Goal: Task Accomplishment & Management: Manage account settings

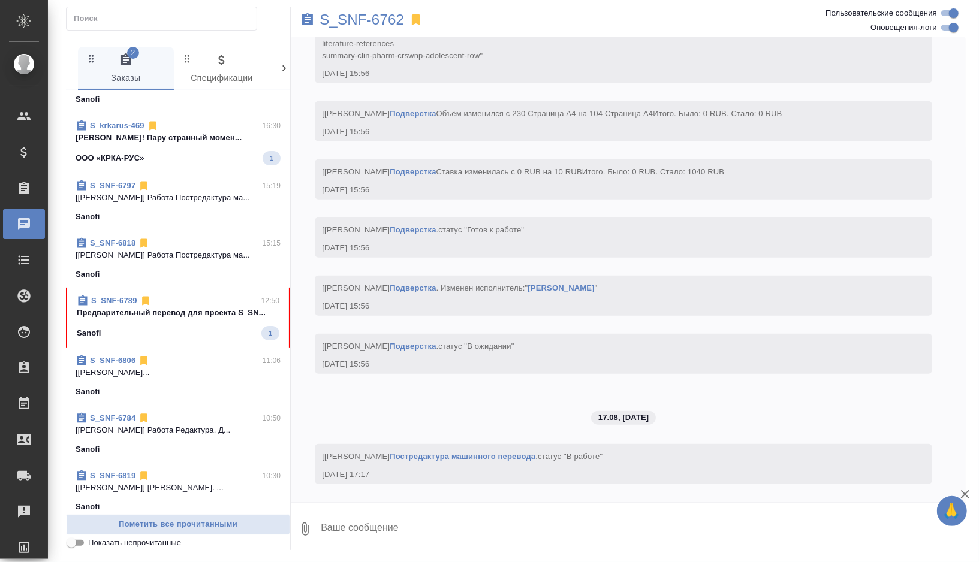
scroll to position [6785, 0]
click at [191, 330] on div "Sanofi 1" at bounding box center [178, 333] width 203 height 14
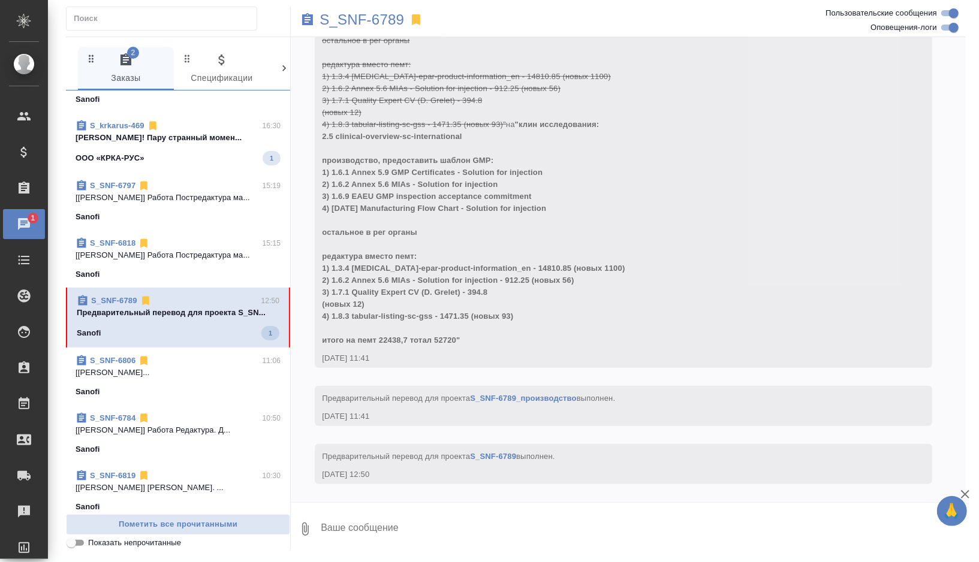
scroll to position [6552, 0]
click at [381, 21] on p "S_SNF-6789" at bounding box center [361, 20] width 85 height 12
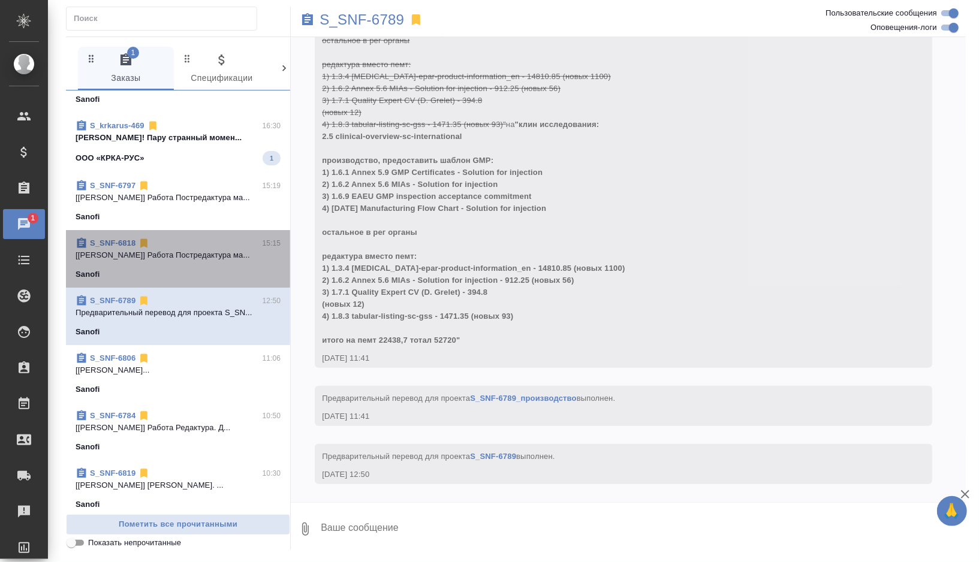
click at [217, 267] on span "S_SNF-6818 15:15 [Комова Татьяна] Работа Постредактура ма... Sanofi" at bounding box center [178, 258] width 205 height 43
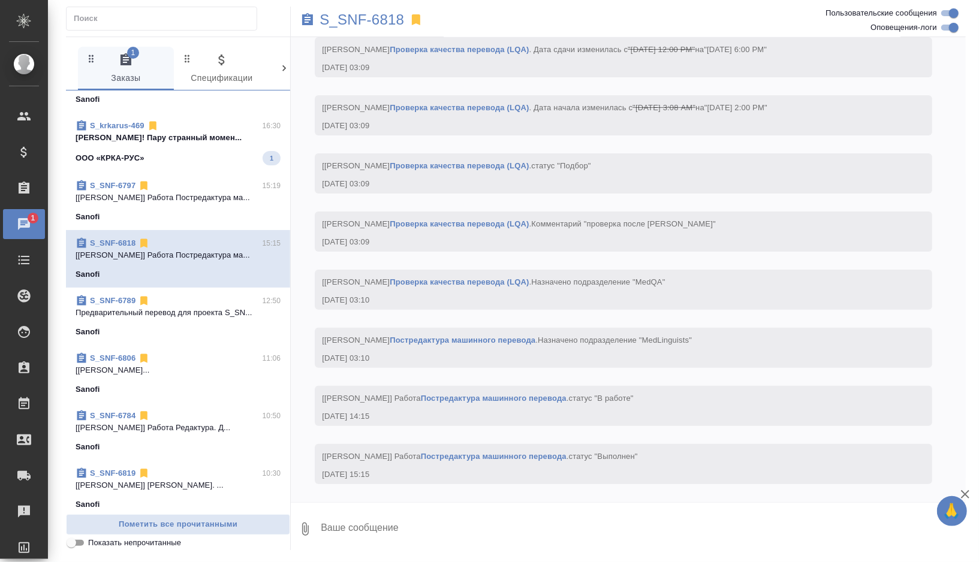
scroll to position [3229, 0]
click at [384, 21] on p "S_SNF-6818" at bounding box center [361, 20] width 85 height 12
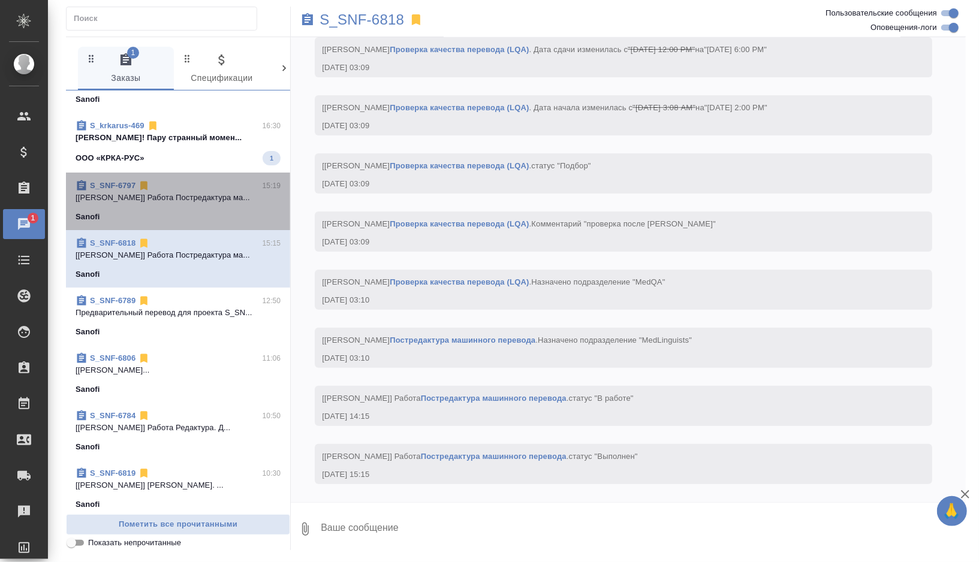
click at [215, 211] on div "Sanofi" at bounding box center [178, 217] width 205 height 12
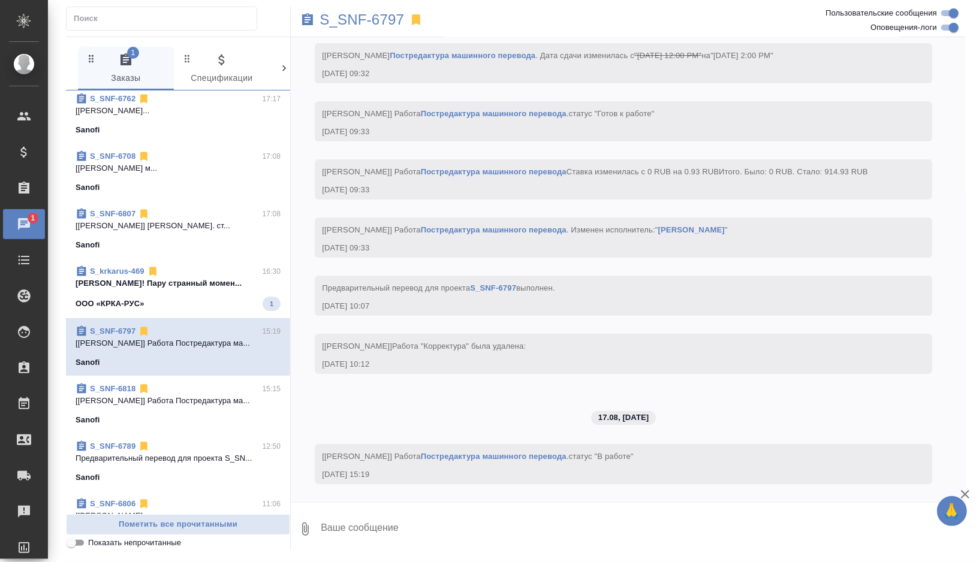
scroll to position [0, 0]
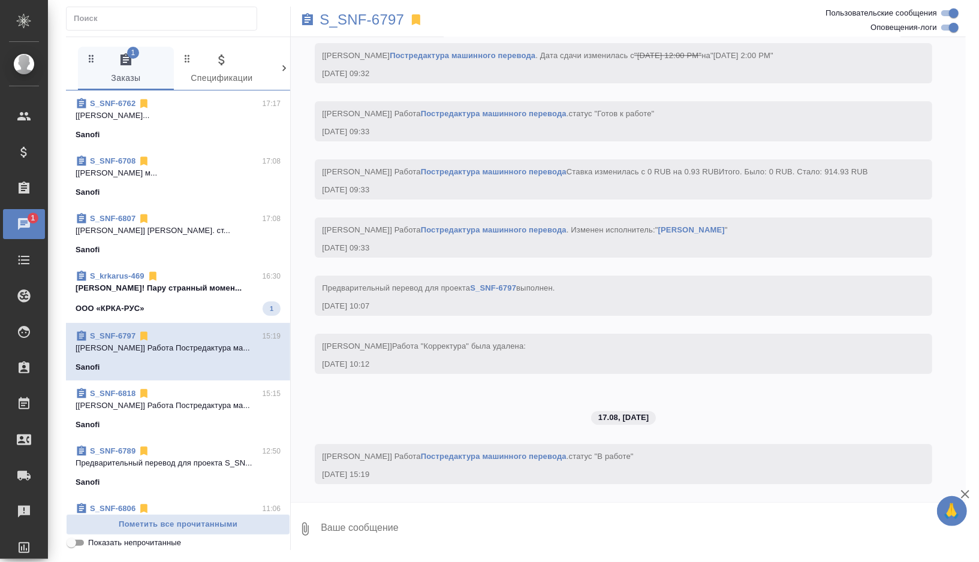
click at [206, 313] on div "ООО «КРКА-РУС» 1" at bounding box center [178, 308] width 205 height 14
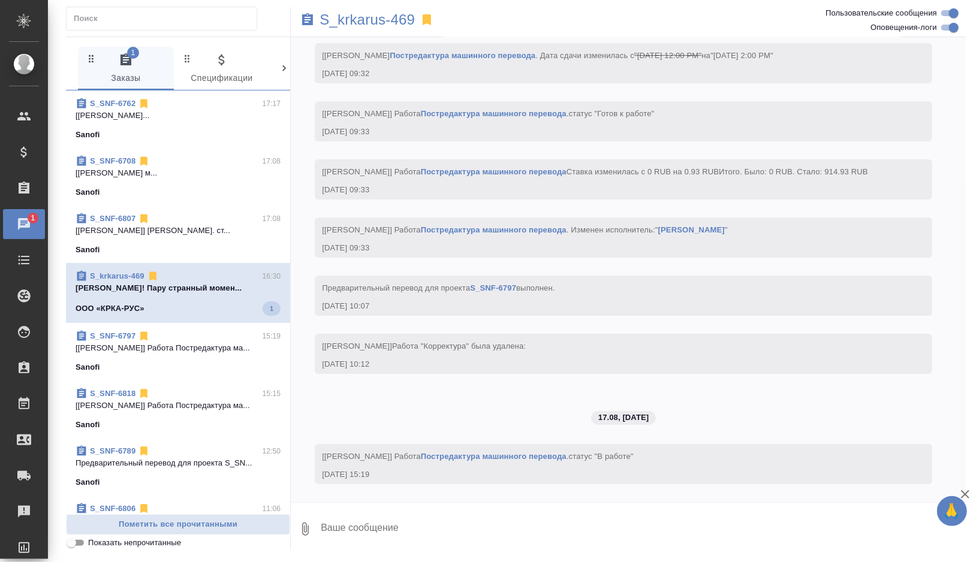
click at [189, 314] on div "ООО «КРКА-РУС» 1" at bounding box center [178, 308] width 205 height 14
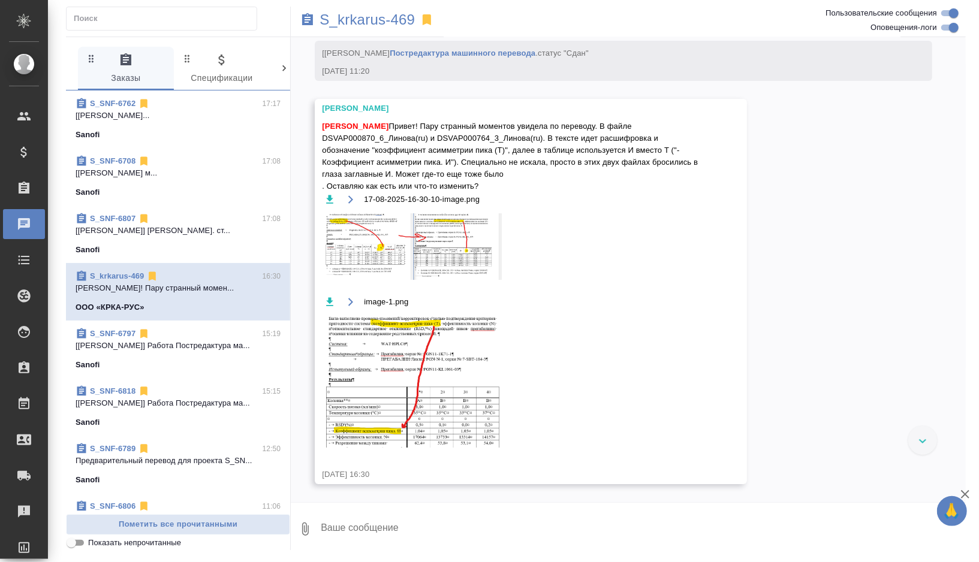
scroll to position [30391, 0]
click at [222, 254] on div "Sanofi" at bounding box center [178, 250] width 205 height 12
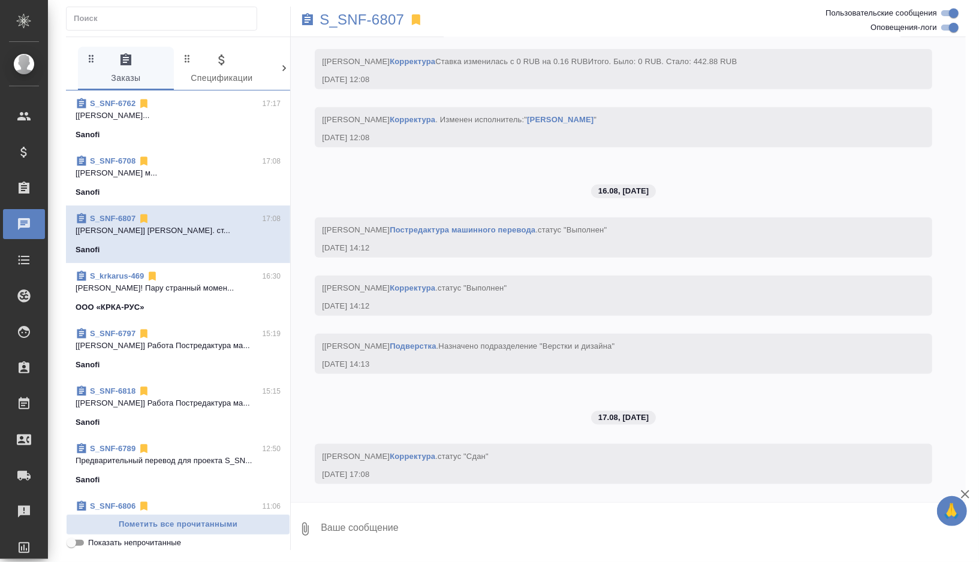
scroll to position [3854, 0]
click at [374, 22] on p "S_SNF-6807" at bounding box center [361, 20] width 85 height 12
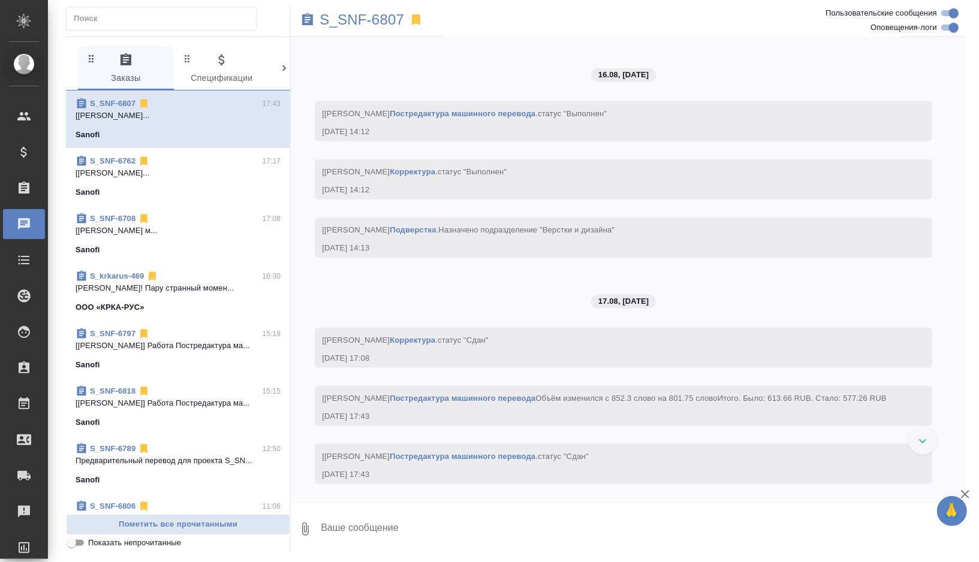
scroll to position [3983, 0]
click at [204, 234] on p "[Дмитриева Ольга] Работа Постредактура м..." at bounding box center [178, 231] width 205 height 12
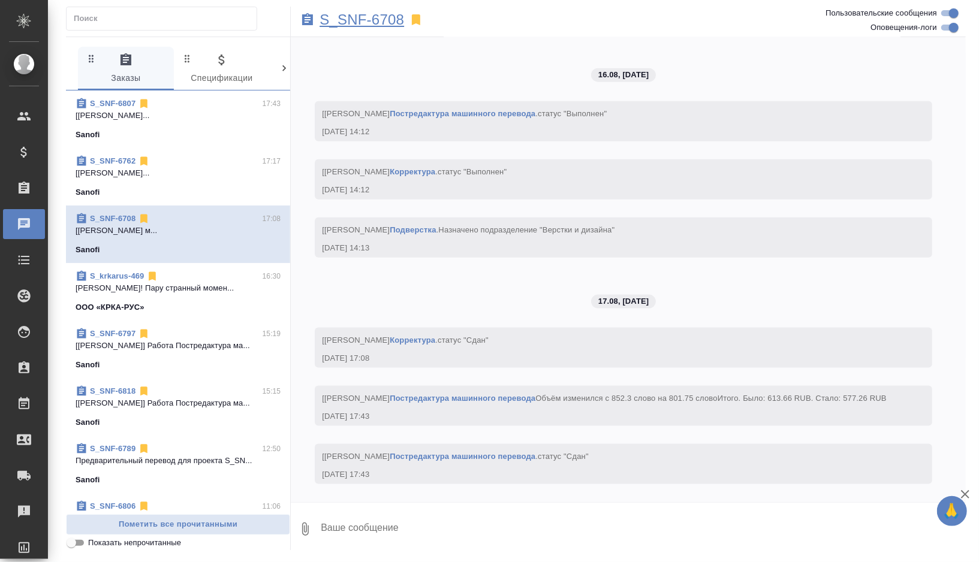
click at [394, 22] on p "S_SNF-6708" at bounding box center [361, 20] width 85 height 12
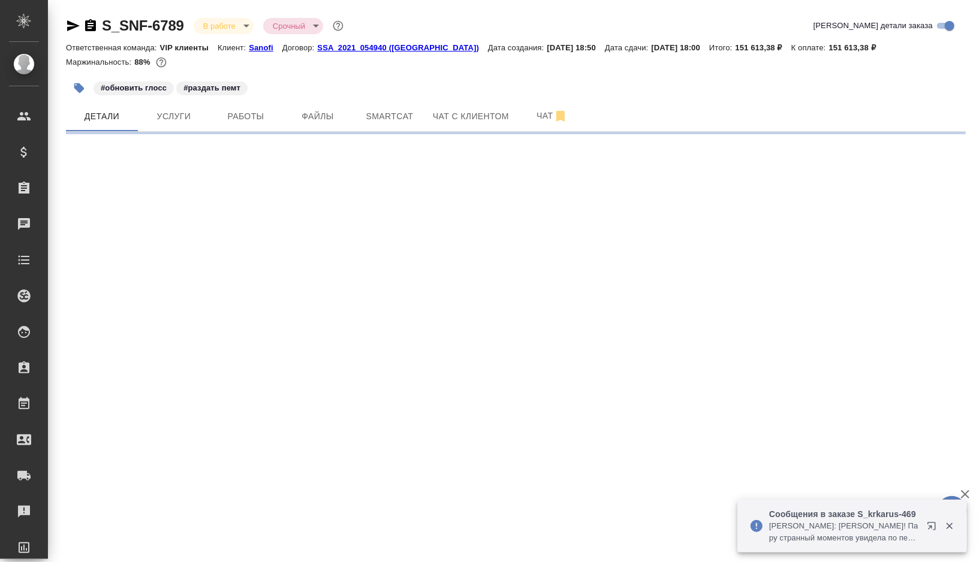
select select "RU"
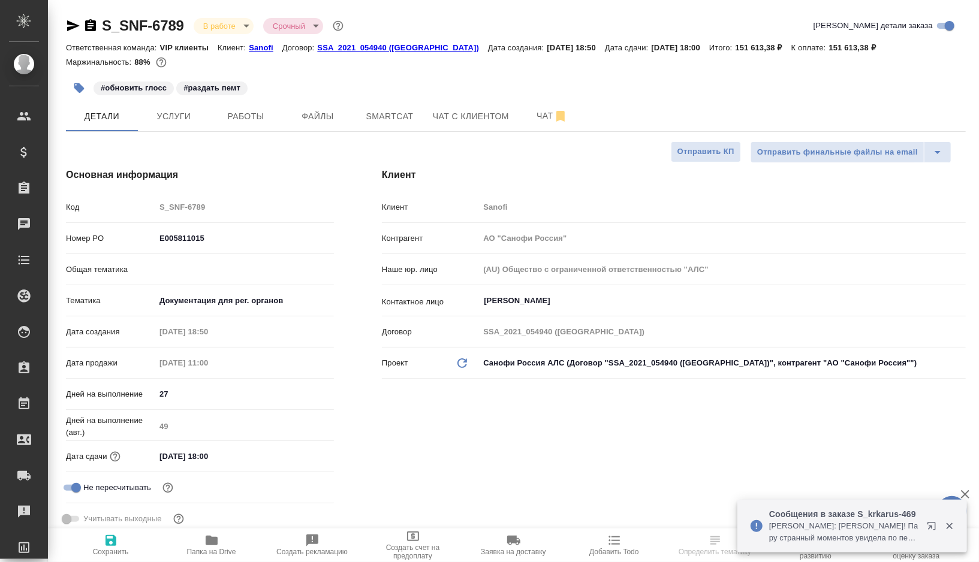
type textarea "x"
click at [257, 119] on span "Работы" at bounding box center [246, 116] width 58 height 15
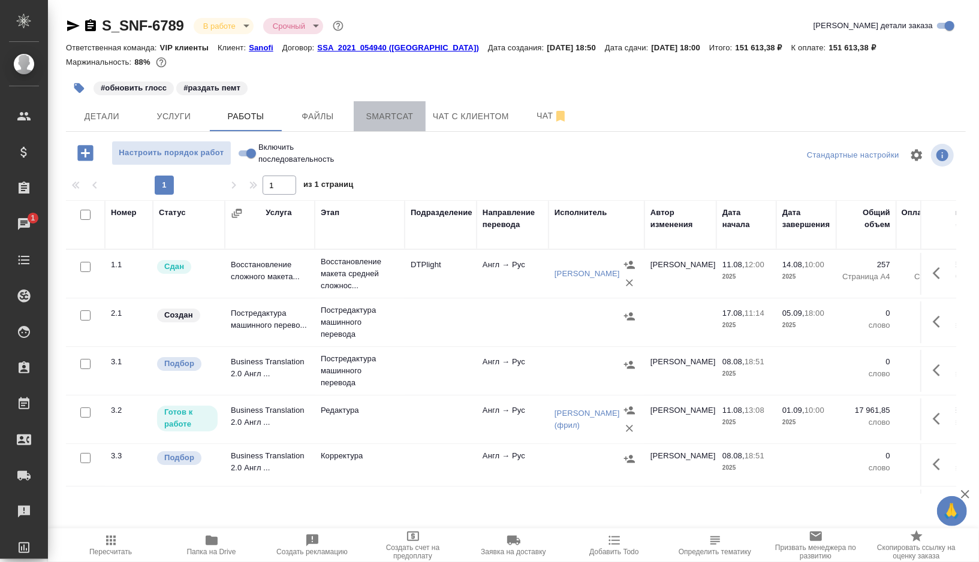
click at [408, 120] on span "Smartcat" at bounding box center [390, 116] width 58 height 15
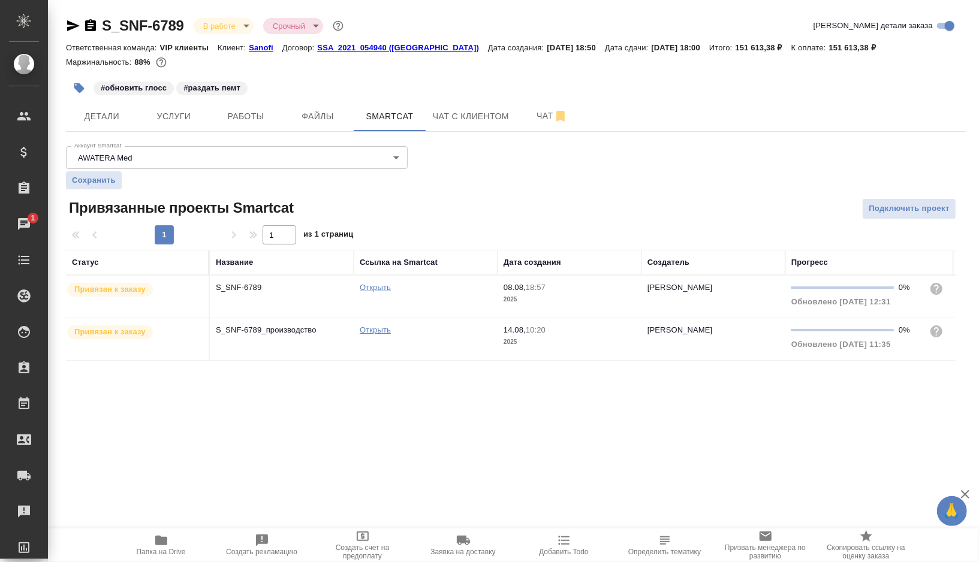
click at [376, 288] on link "Открыть" at bounding box center [375, 287] width 31 height 9
click at [381, 330] on link "Открыть" at bounding box center [375, 329] width 31 height 9
click at [80, 85] on icon "button" at bounding box center [79, 88] width 10 height 10
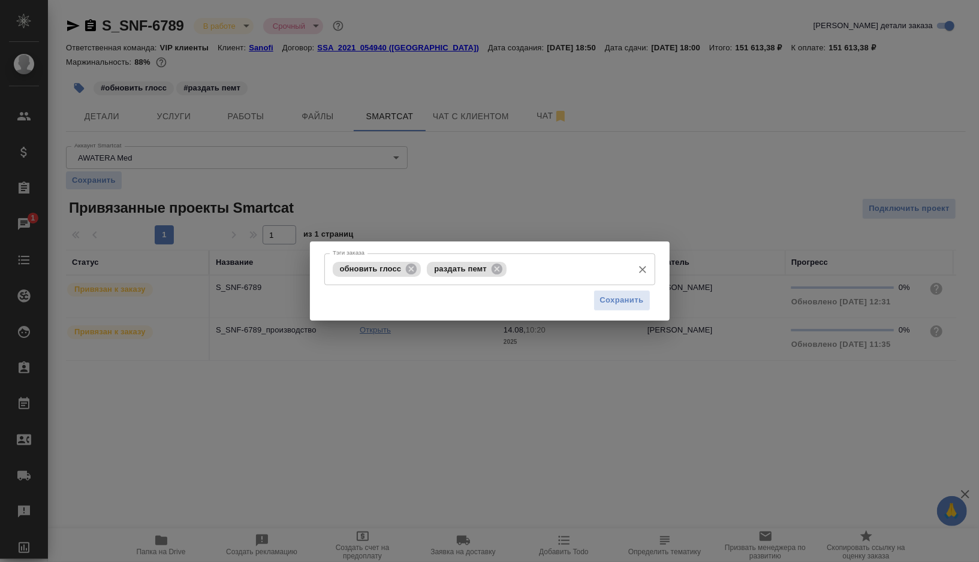
click at [420, 272] on div "обновить глосс" at bounding box center [377, 269] width 89 height 15
click at [416, 270] on icon at bounding box center [411, 268] width 11 height 11
click at [454, 264] on input "Тэги заказа" at bounding box center [521, 269] width 212 height 20
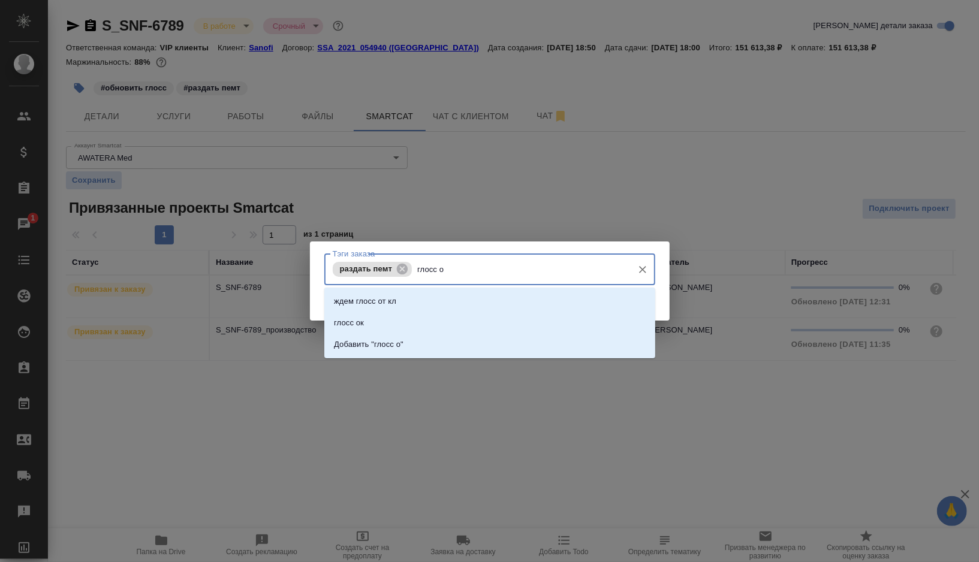
type input "глосс ок"
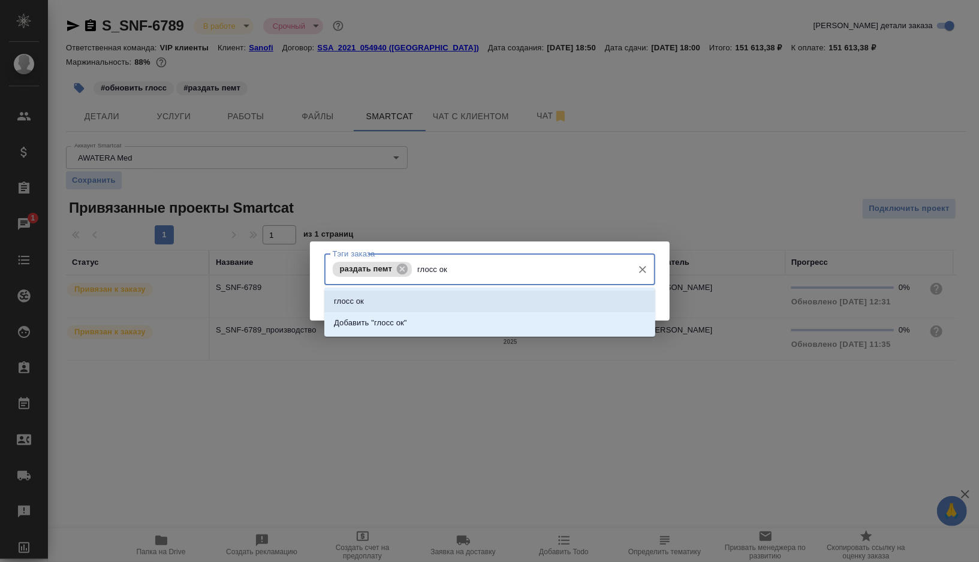
click at [356, 313] on li "Добавить "глосс ок"" at bounding box center [489, 323] width 331 height 22
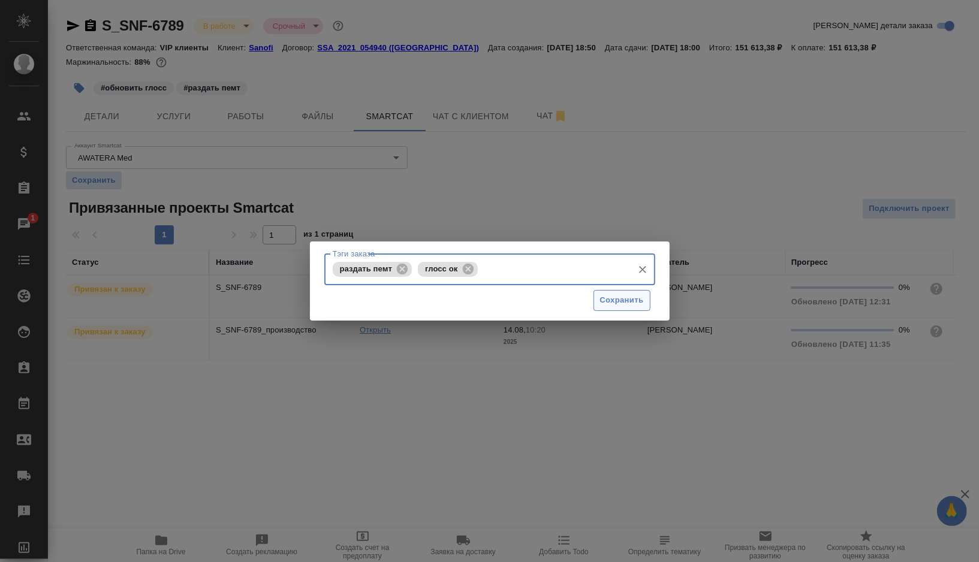
click at [619, 305] on span "Сохранить" at bounding box center [622, 301] width 44 height 14
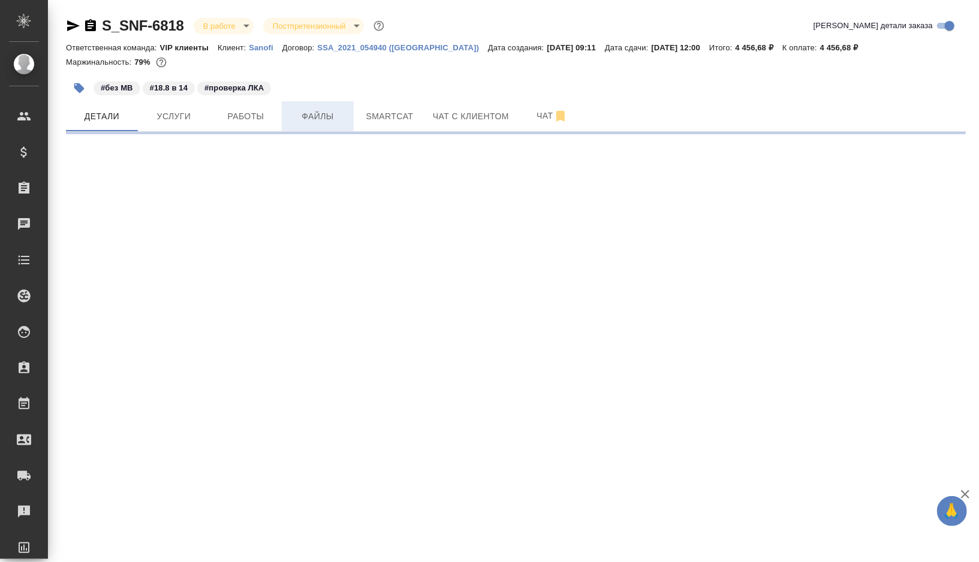
select select "RU"
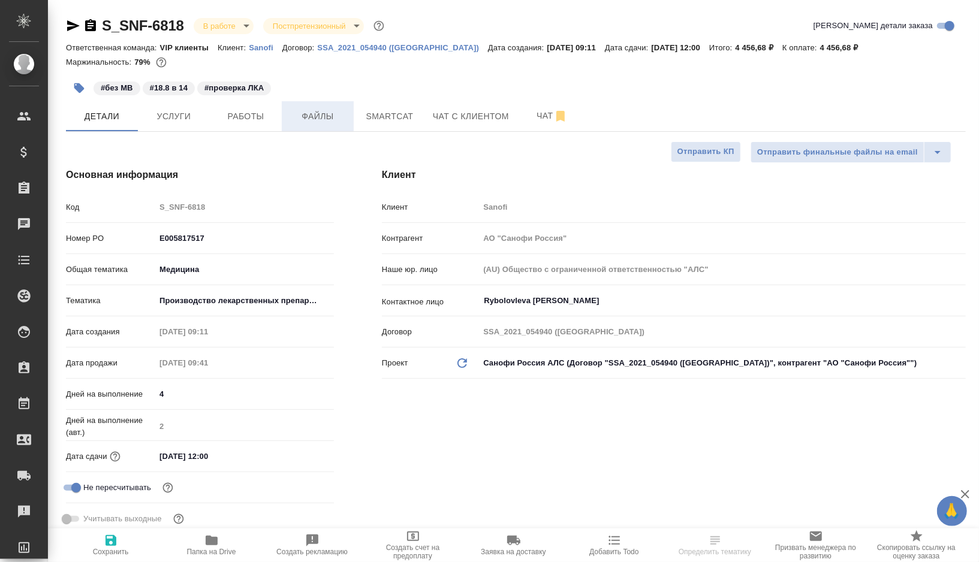
click at [310, 126] on button "Файлы" at bounding box center [318, 116] width 72 height 30
type textarea "x"
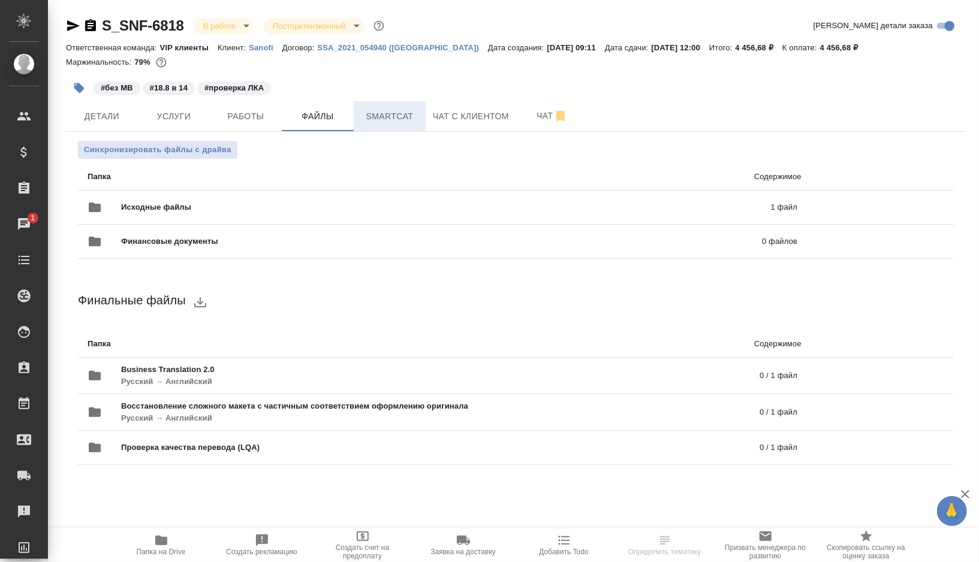
click at [398, 119] on span "Smartcat" at bounding box center [390, 116] width 58 height 15
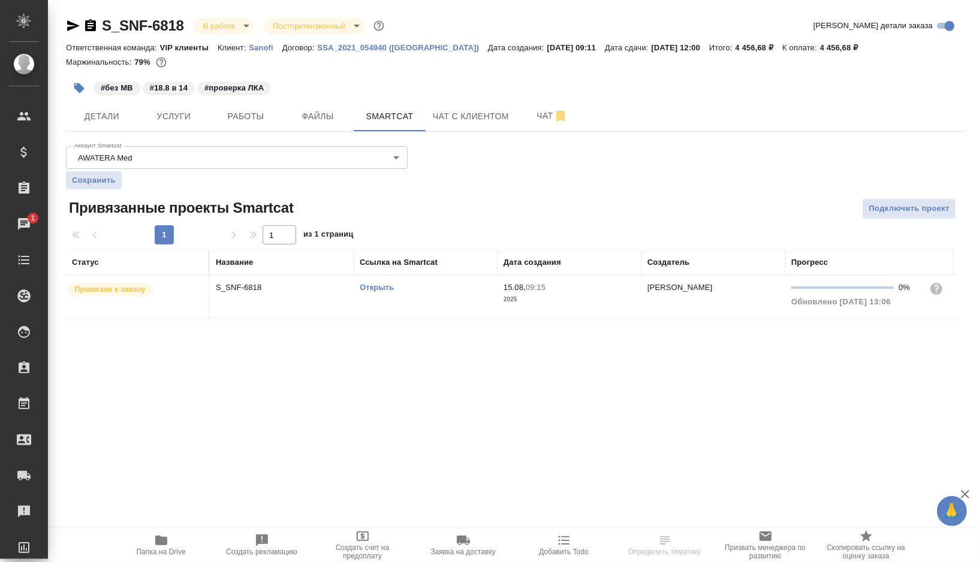
click at [429, 297] on td "Открыть" at bounding box center [426, 297] width 144 height 42
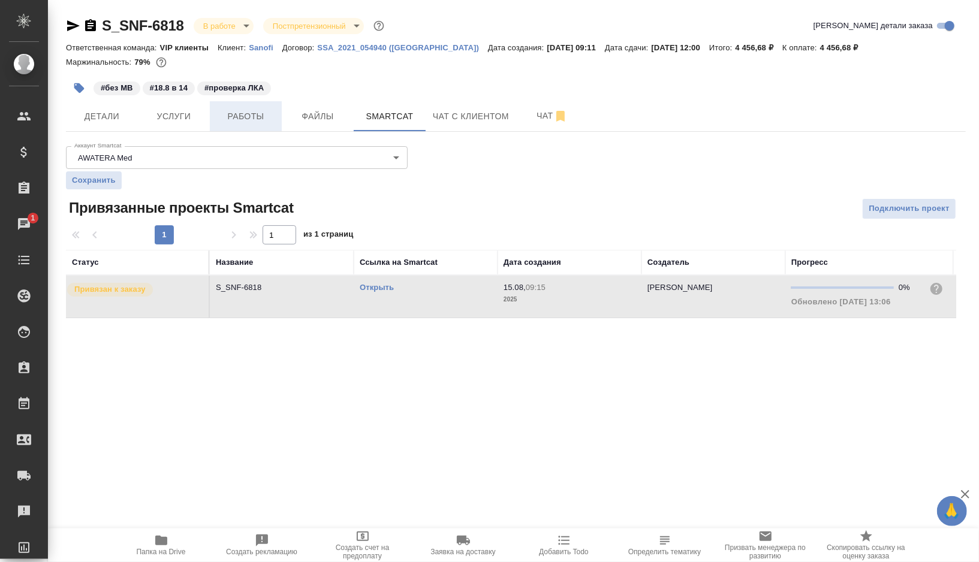
click at [243, 113] on span "Работы" at bounding box center [246, 116] width 58 height 15
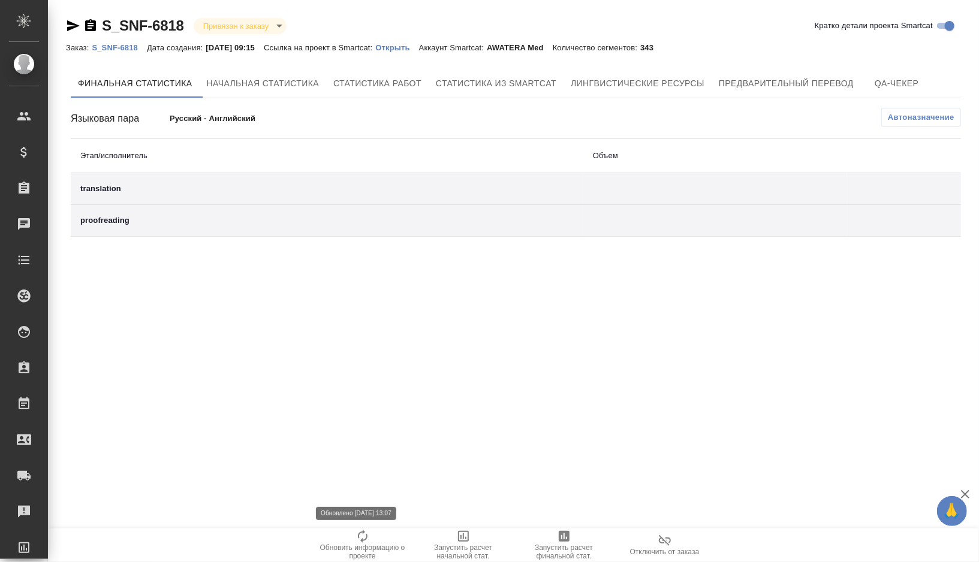
click at [377, 540] on span "Обновить информацию о проекте" at bounding box center [362, 544] width 86 height 31
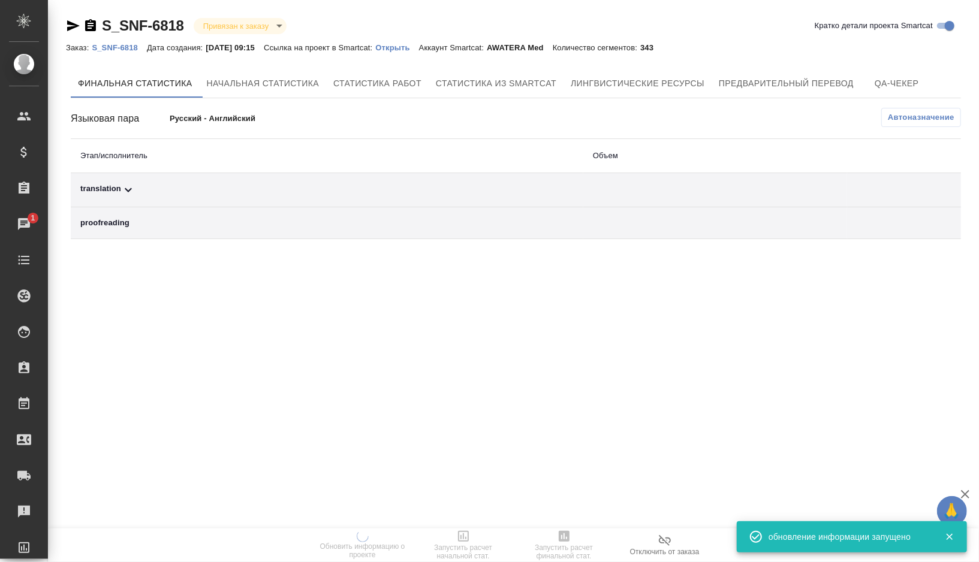
click at [170, 194] on div "translation" at bounding box center [326, 190] width 493 height 14
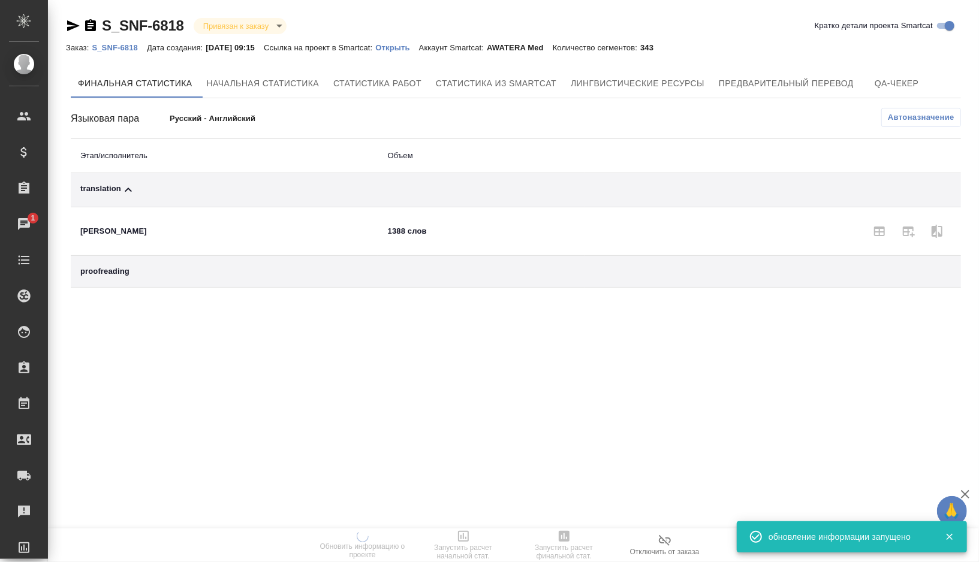
click at [900, 125] on button "Автоназначение" at bounding box center [921, 117] width 80 height 19
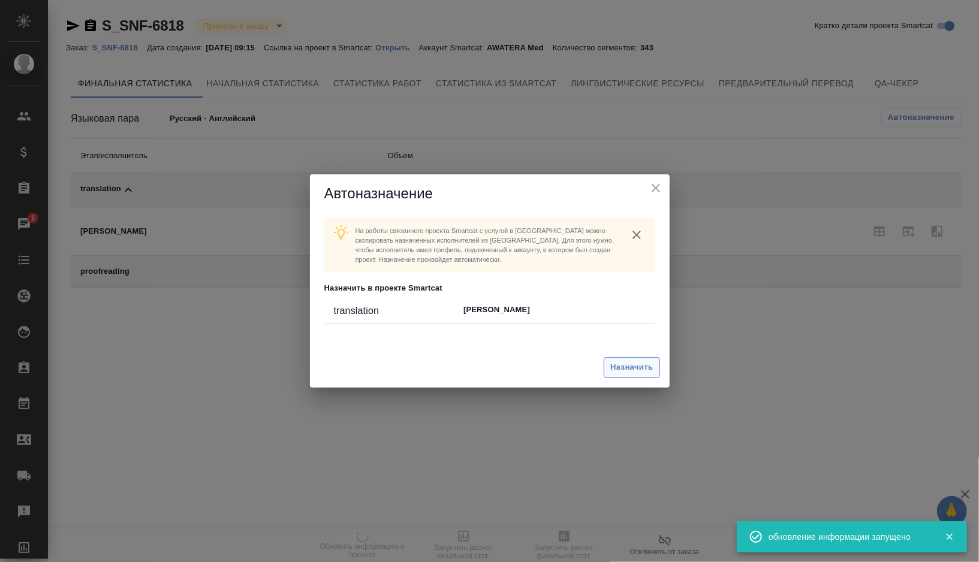
click at [623, 372] on span "Назначить" at bounding box center [631, 368] width 43 height 14
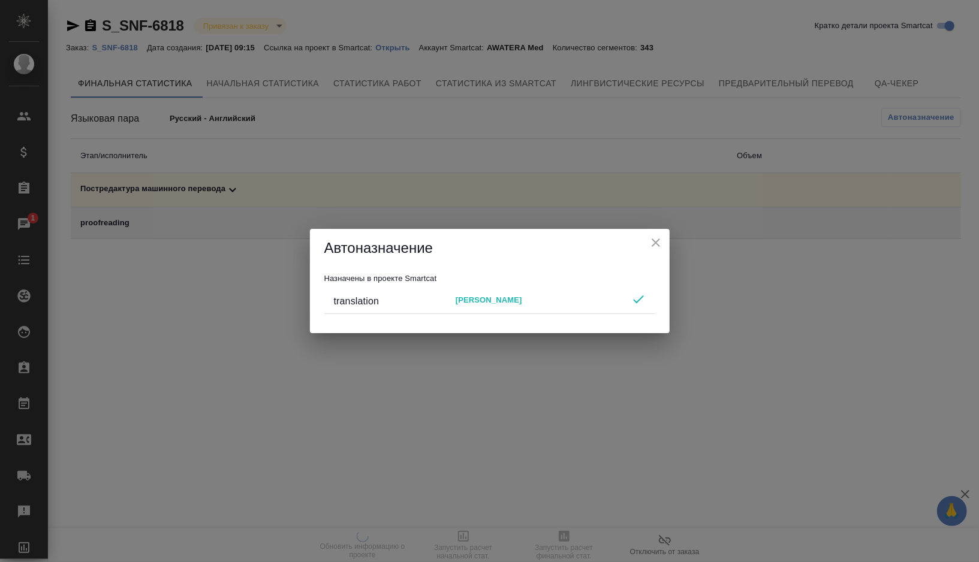
click at [657, 244] on icon "close" at bounding box center [655, 243] width 8 height 8
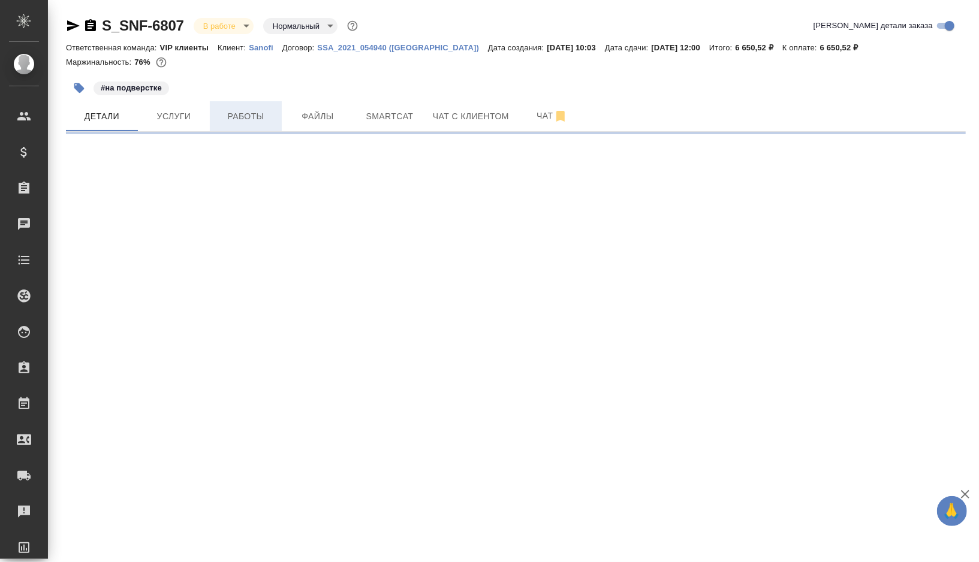
click at [239, 124] on button "Работы" at bounding box center [246, 116] width 72 height 30
select select "RU"
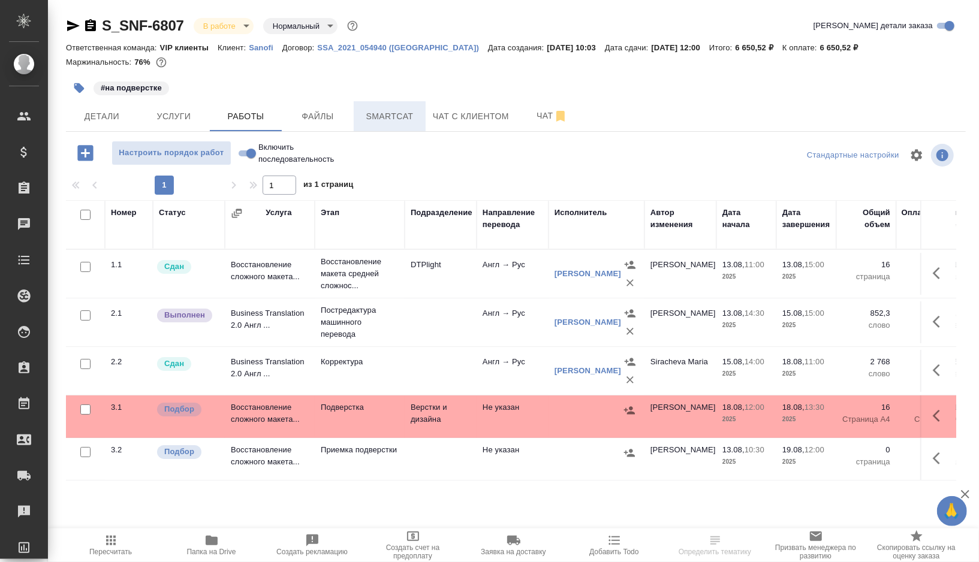
click at [378, 126] on button "Smartcat" at bounding box center [390, 116] width 72 height 30
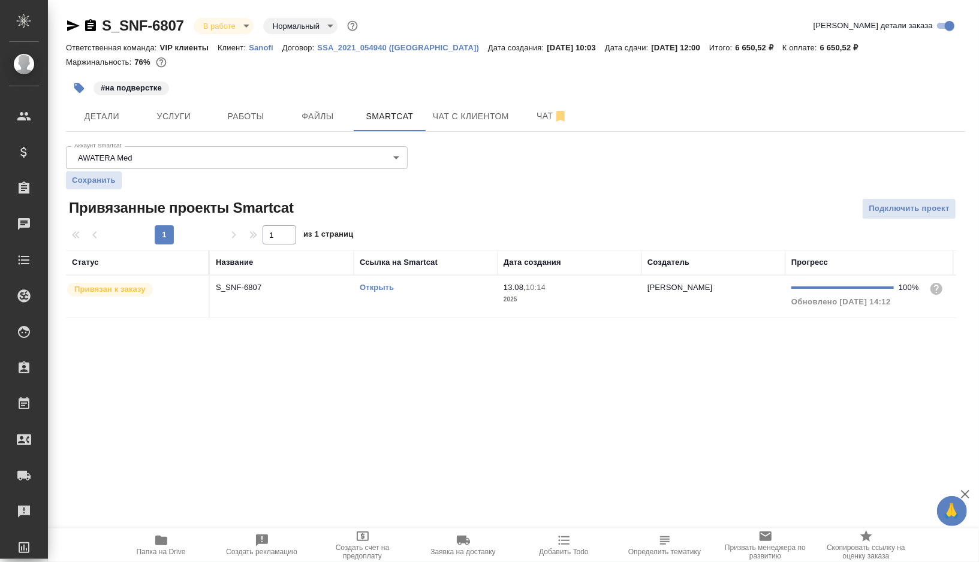
click at [424, 300] on td "Открыть" at bounding box center [426, 297] width 144 height 42
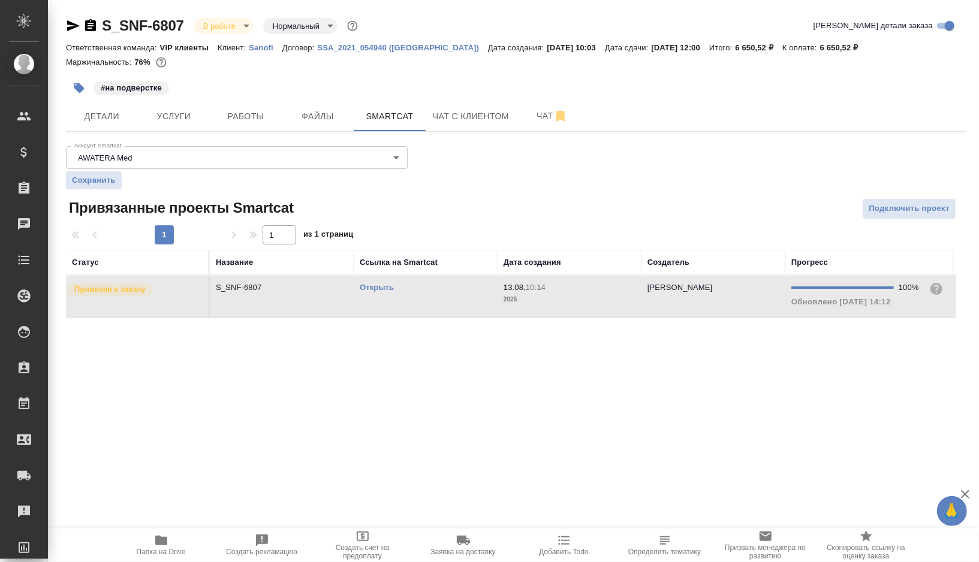
click at [424, 300] on td "Открыть" at bounding box center [426, 297] width 144 height 42
click at [236, 111] on span "Работы" at bounding box center [246, 116] width 58 height 15
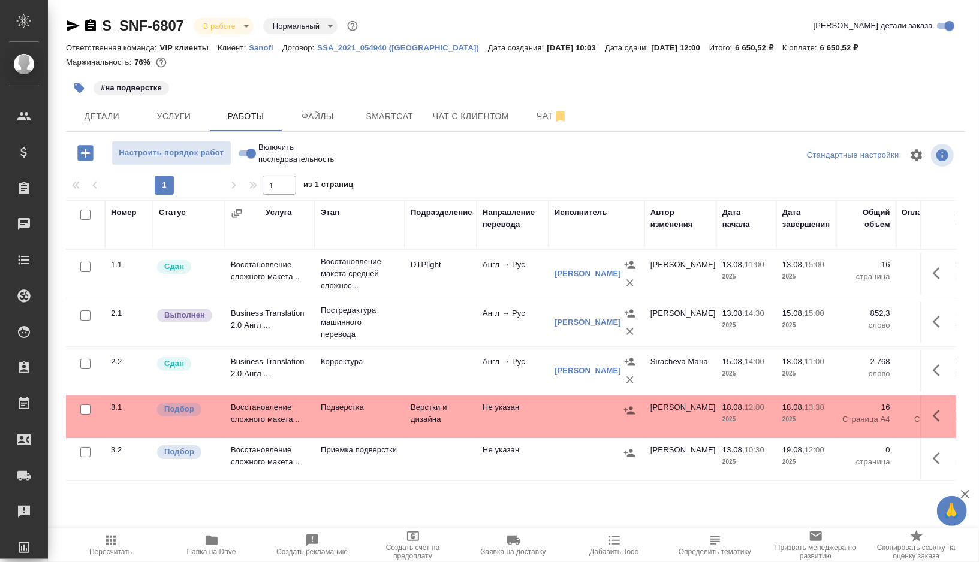
click at [111, 544] on icon "button" at bounding box center [111, 541] width 10 height 10
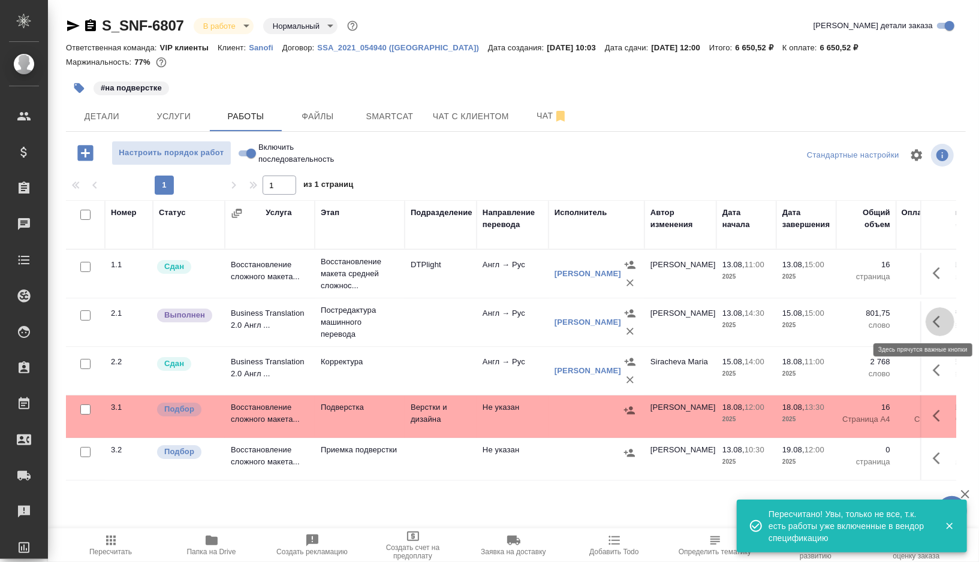
click at [939, 318] on icon "button" at bounding box center [940, 322] width 14 height 14
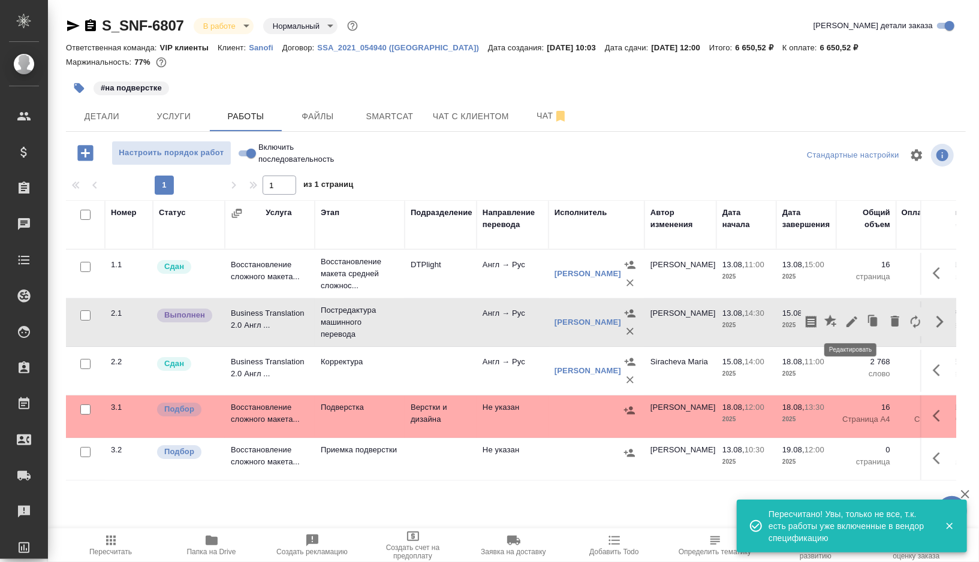
click at [852, 323] on icon "button" at bounding box center [851, 322] width 14 height 14
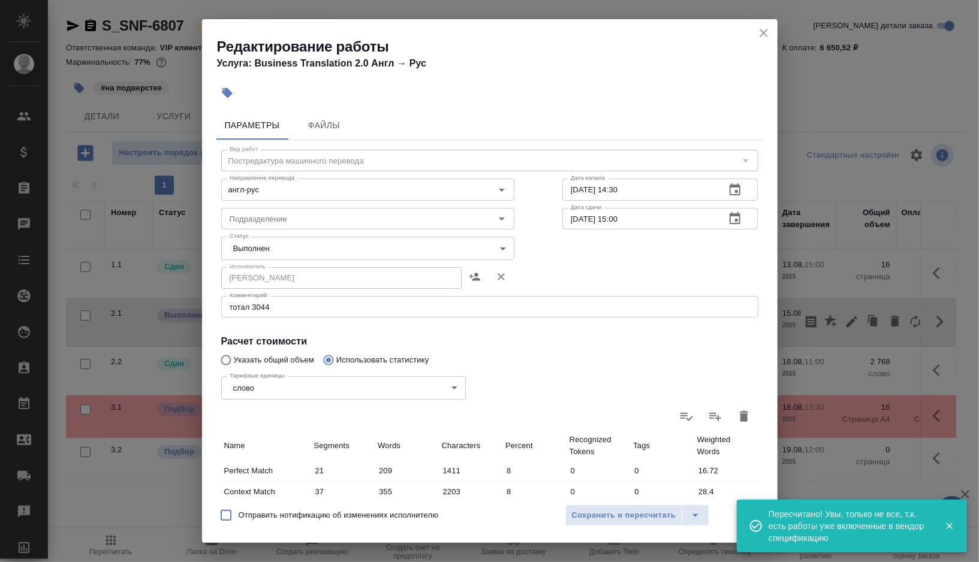
click at [469, 252] on body "🙏 .cls-1 fill:#fff; AWATERA Gorshkova Valentina Клиенты Спецификации Заказы 0 Ч…" at bounding box center [489, 281] width 979 height 562
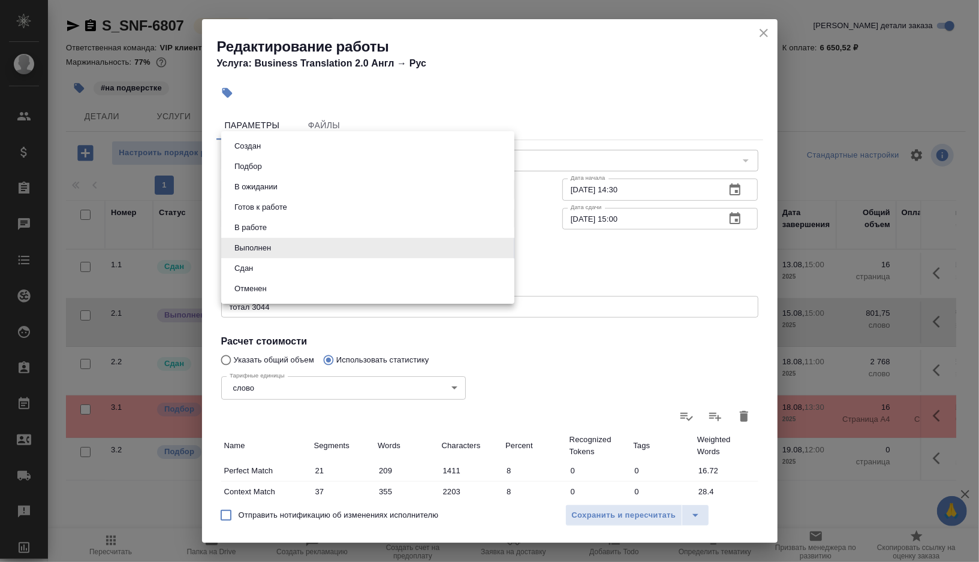
click at [307, 271] on li "Сдан" at bounding box center [367, 268] width 293 height 20
type input "closed"
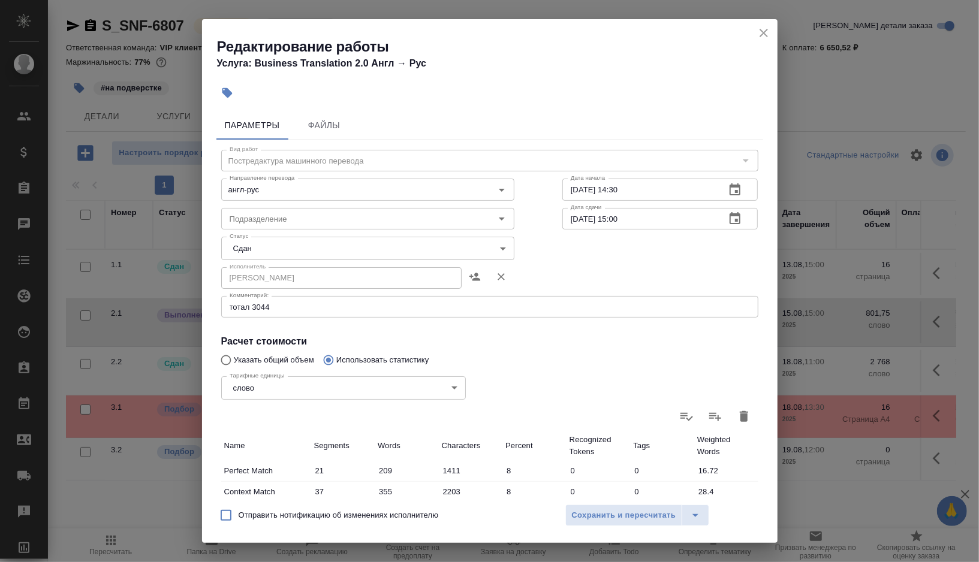
click at [258, 514] on span "Отправить нотификацию об изменениях исполнителю" at bounding box center [339, 515] width 200 height 12
click at [239, 514] on input "Отправить нотификацию об изменениях исполнителю" at bounding box center [225, 515] width 25 height 25
checkbox input "true"
click at [573, 517] on span "Сохранить и пересчитать" at bounding box center [624, 516] width 104 height 14
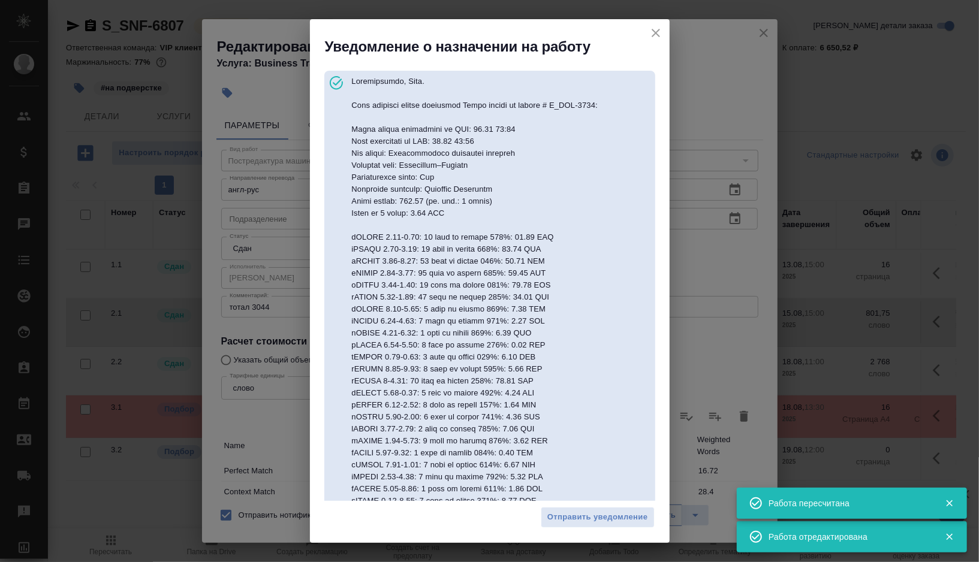
click at [573, 517] on span "Отправить уведомление" at bounding box center [597, 518] width 101 height 14
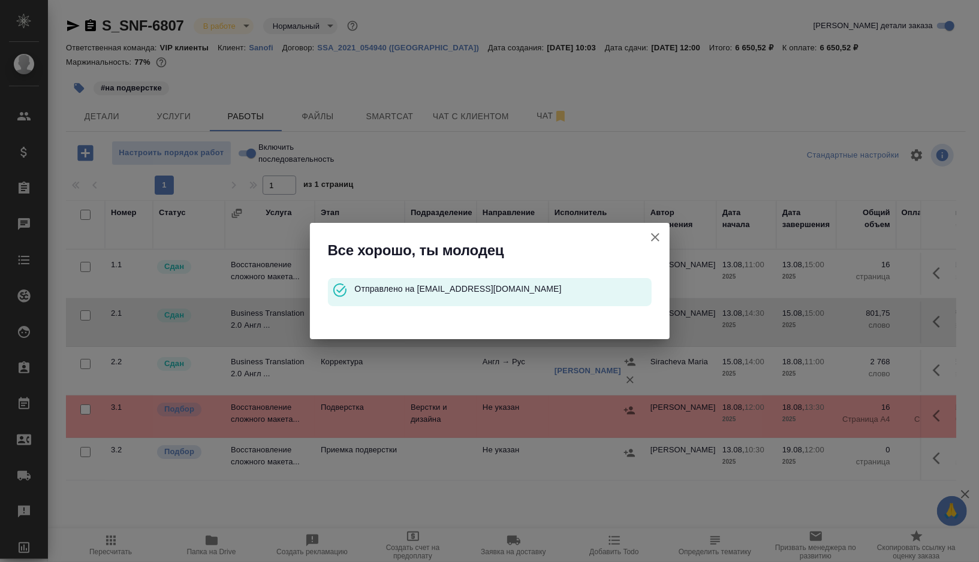
click at [657, 238] on icon "button" at bounding box center [655, 237] width 14 height 14
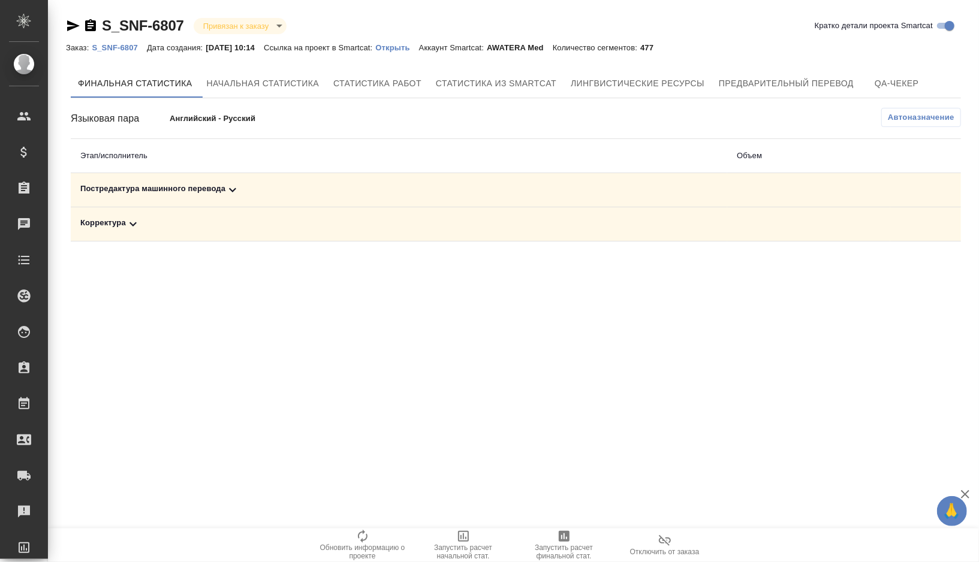
click at [269, 176] on td "Постредактура машинного перевода" at bounding box center [399, 190] width 656 height 34
click at [249, 188] on div "Постредактура машинного перевода" at bounding box center [398, 190] width 637 height 14
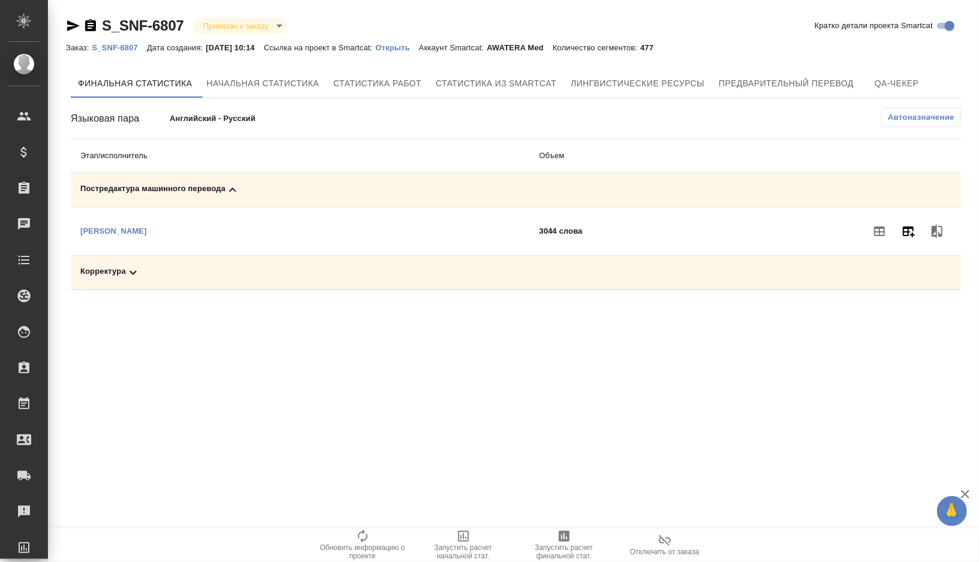
click at [906, 230] on icon "button" at bounding box center [908, 231] width 14 height 14
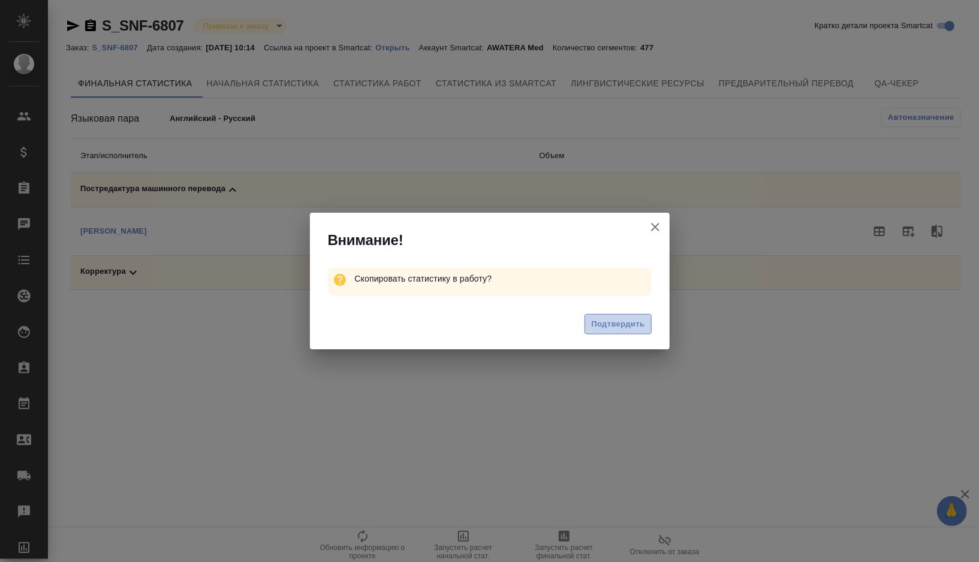
click at [627, 318] on span "Подтвердить" at bounding box center [617, 325] width 53 height 14
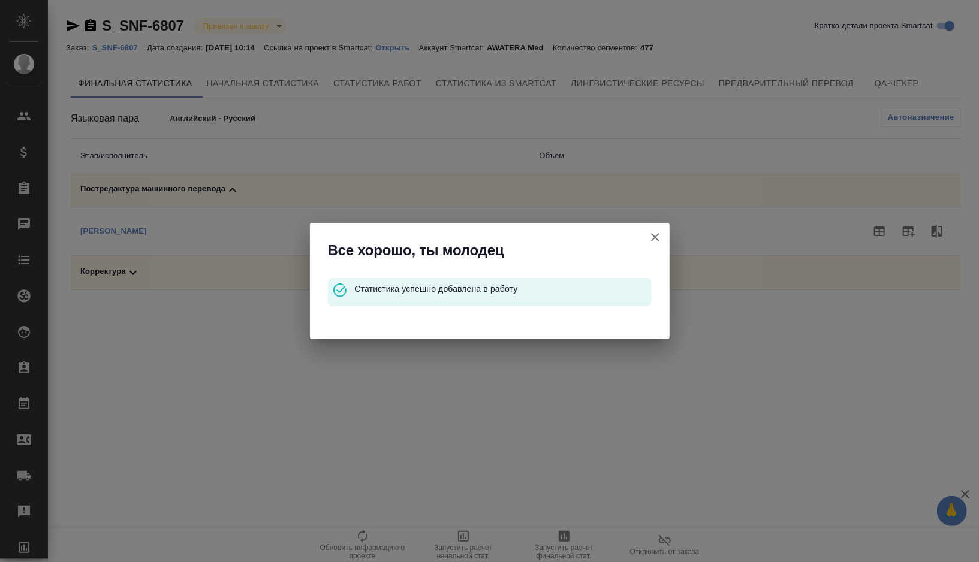
click at [656, 236] on icon "button" at bounding box center [655, 237] width 8 height 8
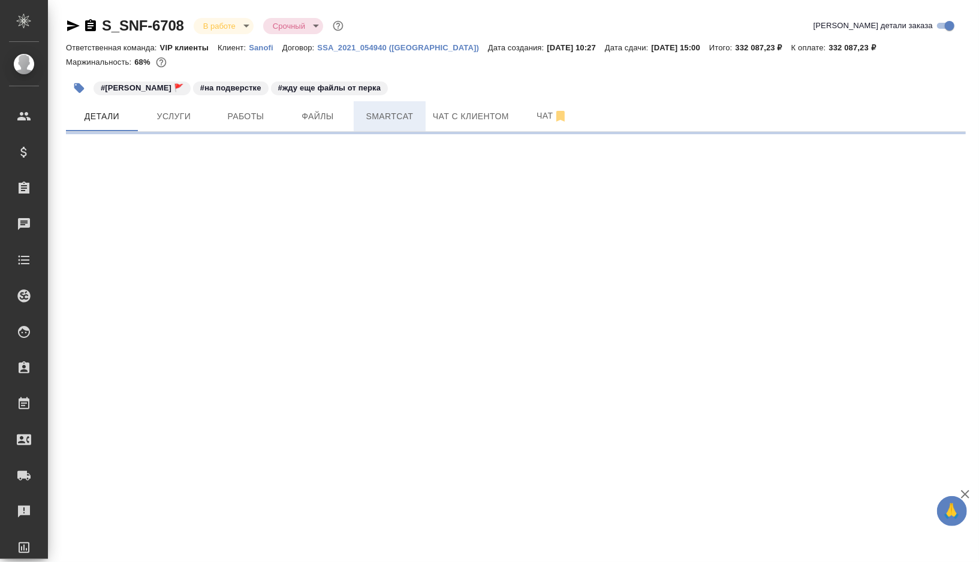
click at [381, 119] on span "Smartcat" at bounding box center [390, 116] width 58 height 15
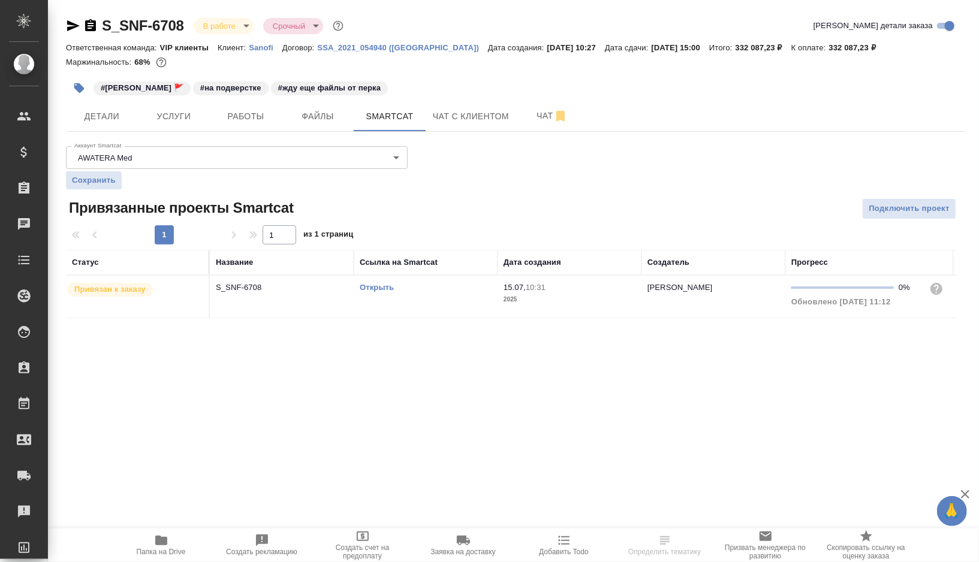
click at [429, 304] on td "Открыть" at bounding box center [426, 297] width 144 height 42
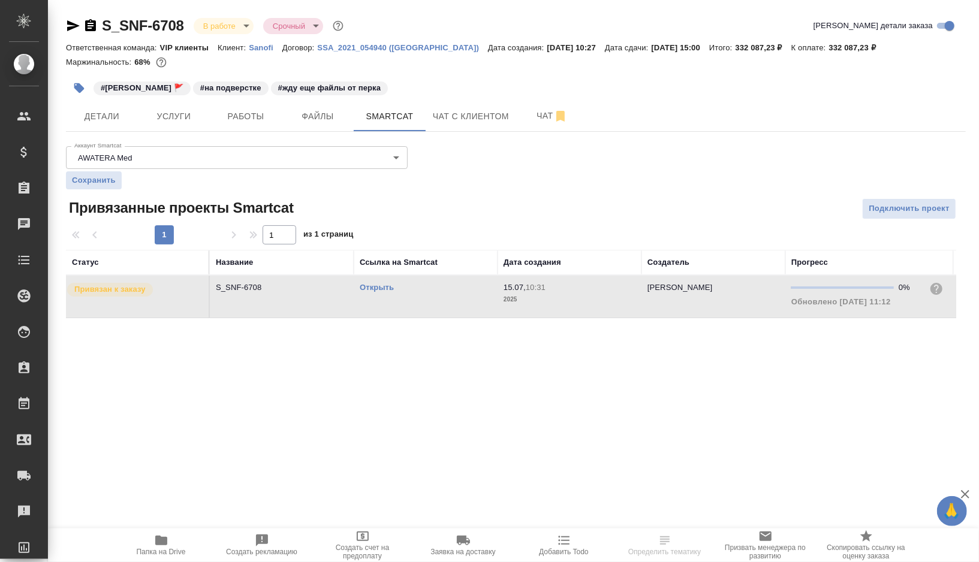
click at [429, 304] on td "Открыть" at bounding box center [426, 297] width 144 height 42
click at [238, 123] on span "Работы" at bounding box center [246, 116] width 58 height 15
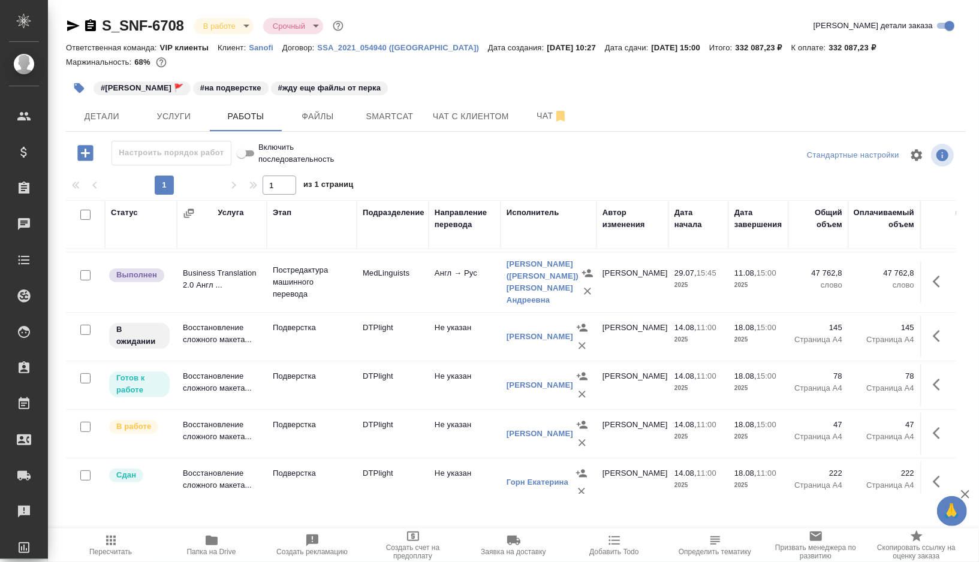
scroll to position [286, 0]
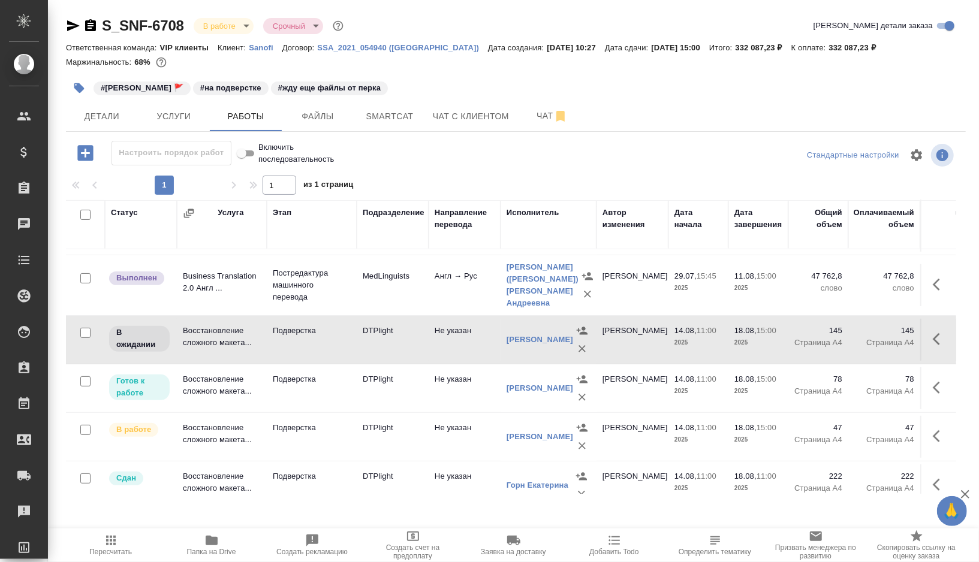
click at [75, 86] on icon "button" at bounding box center [79, 88] width 10 height 10
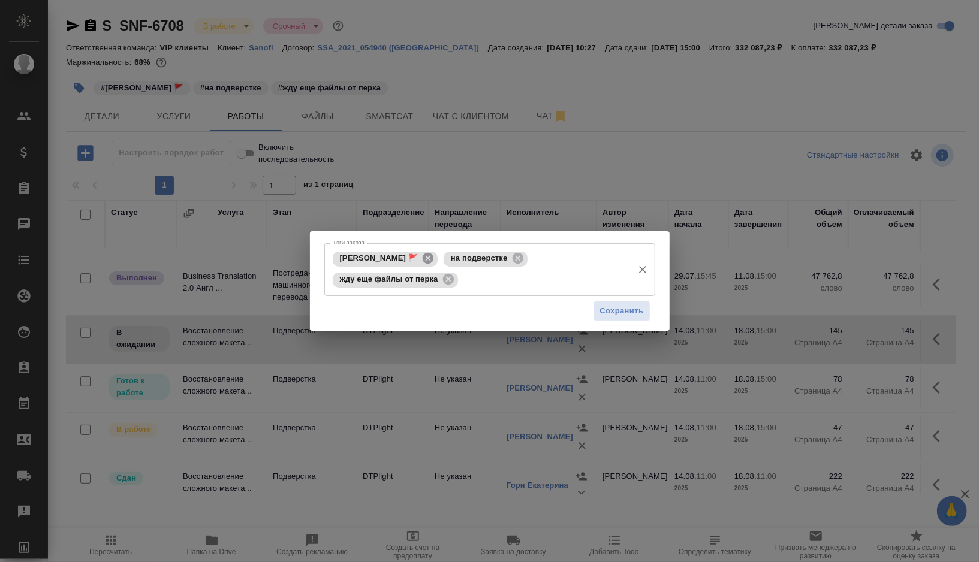
click at [426, 258] on icon at bounding box center [428, 258] width 11 height 11
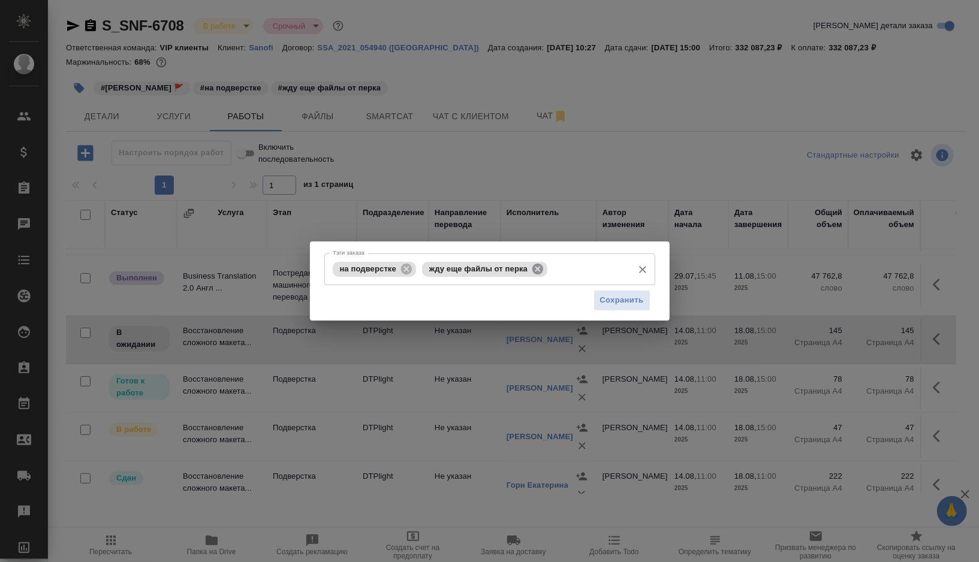
click at [542, 267] on icon at bounding box center [537, 269] width 13 height 13
click at [604, 303] on span "Сохранить" at bounding box center [622, 301] width 44 height 14
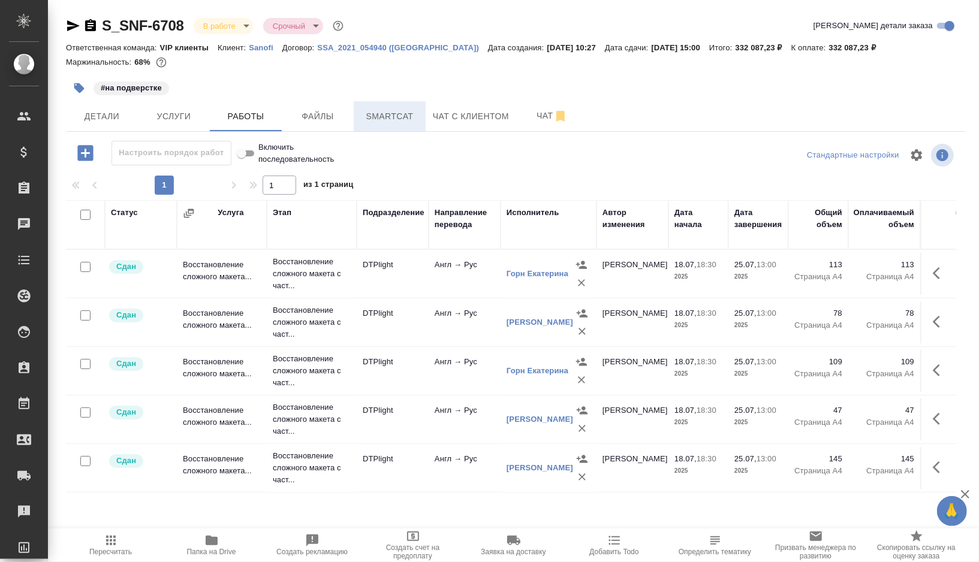
click at [399, 110] on span "Smartcat" at bounding box center [390, 116] width 58 height 15
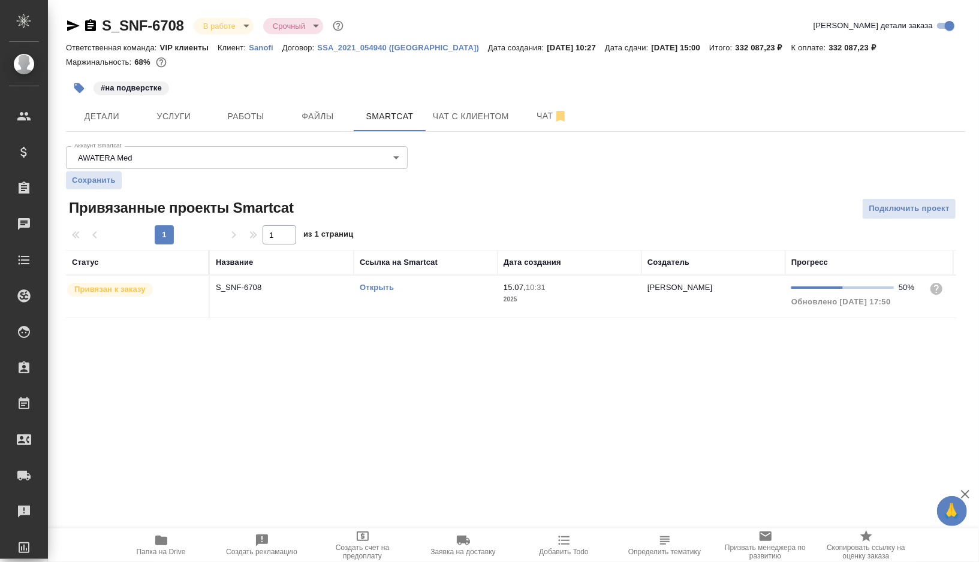
click at [441, 293] on td "Открыть" at bounding box center [426, 297] width 144 height 42
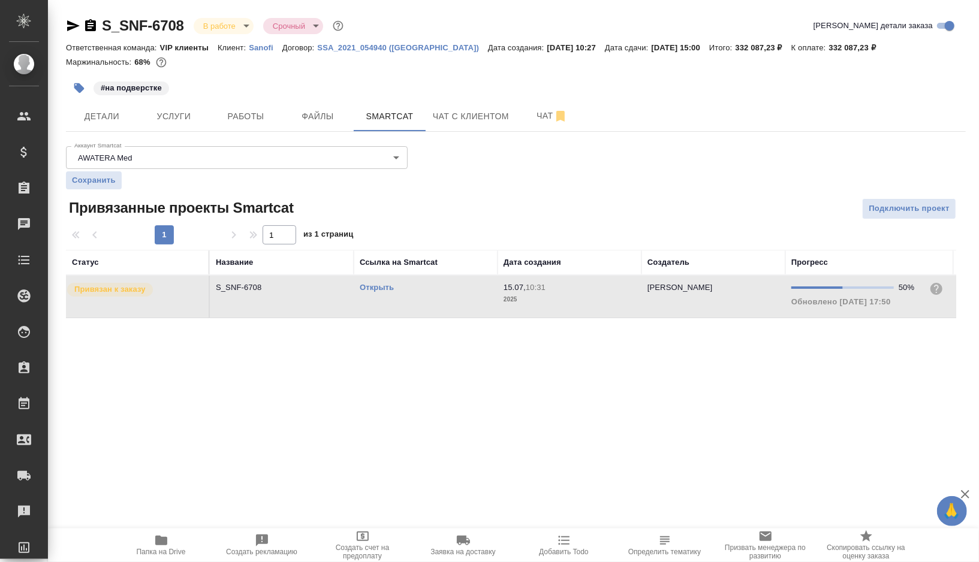
click at [441, 293] on td "Открыть" at bounding box center [426, 297] width 144 height 42
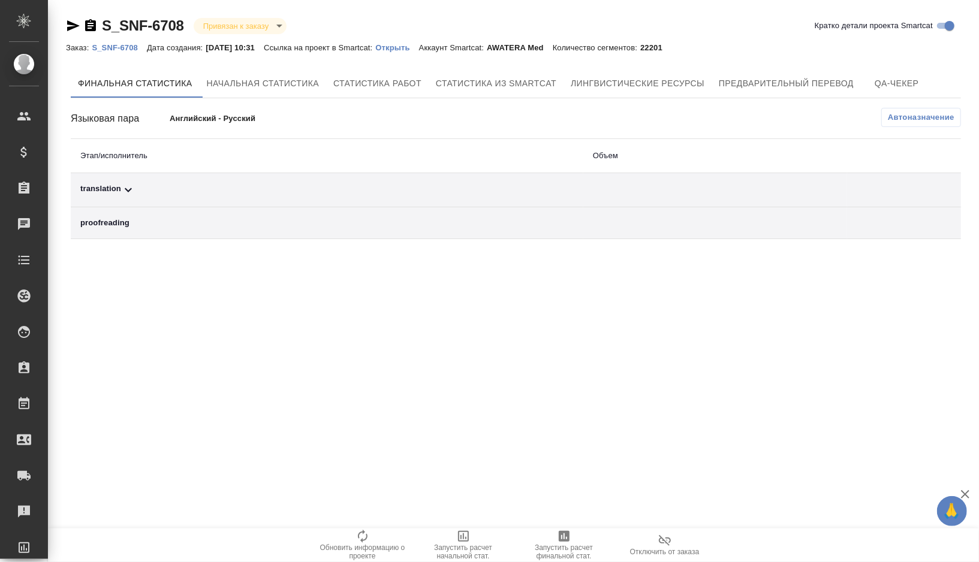
click at [185, 183] on div "translation" at bounding box center [326, 190] width 493 height 14
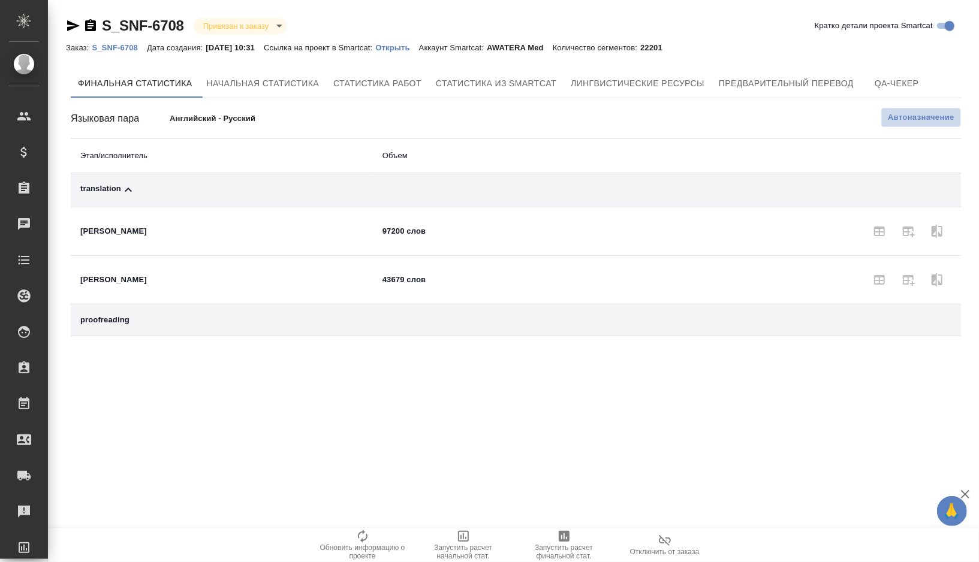
click at [914, 116] on span "Автоназначение" at bounding box center [921, 117] width 67 height 12
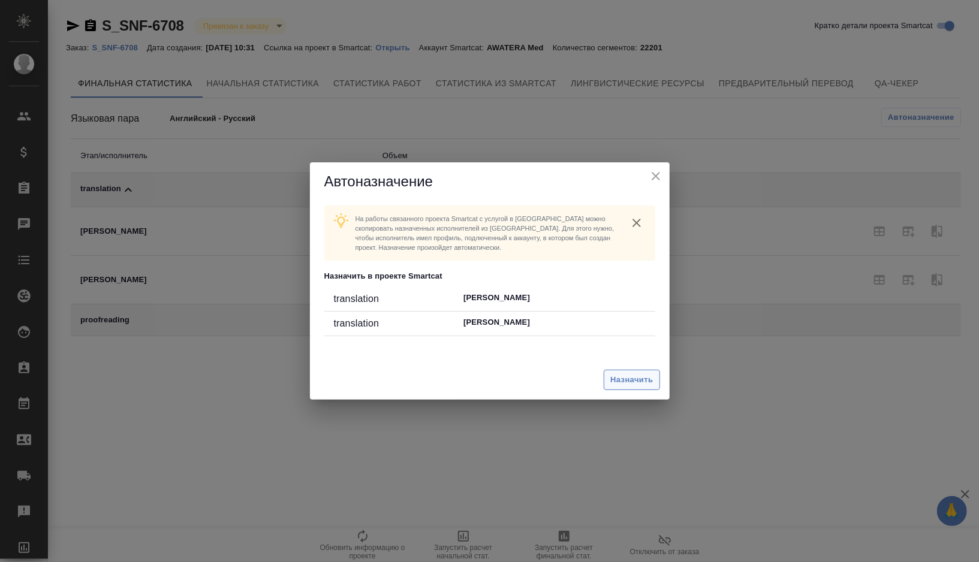
click at [631, 379] on span "Назначить" at bounding box center [631, 380] width 43 height 14
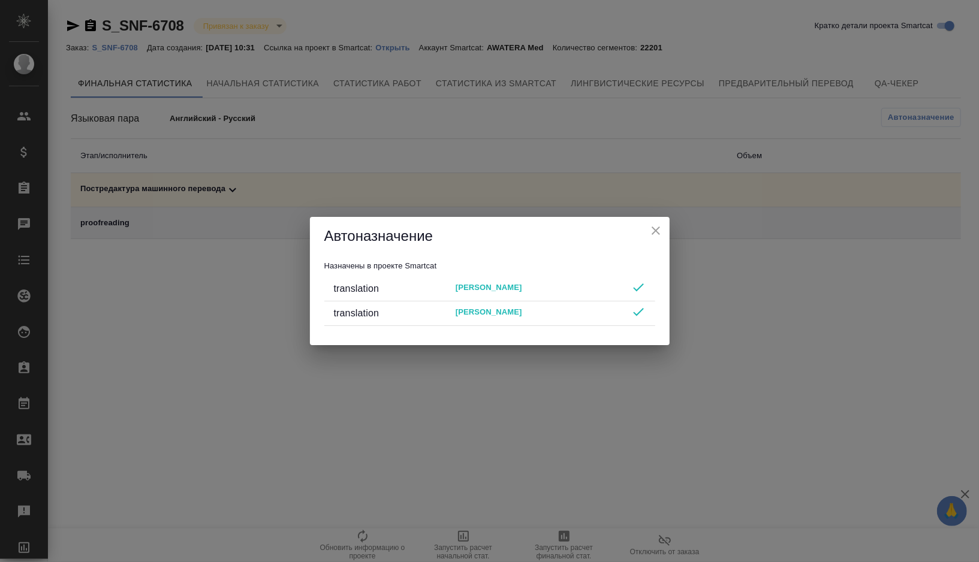
click at [661, 228] on icon "close" at bounding box center [656, 231] width 14 height 14
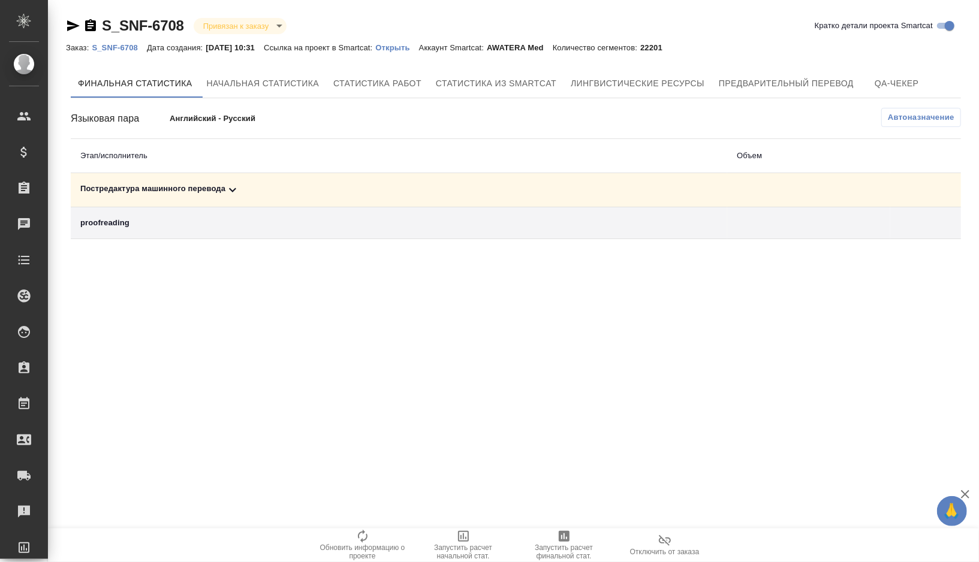
click at [273, 176] on td "Постредактура машинного перевода" at bounding box center [399, 190] width 656 height 34
click at [268, 192] on div "Постредактура машинного перевода" at bounding box center [398, 190] width 637 height 14
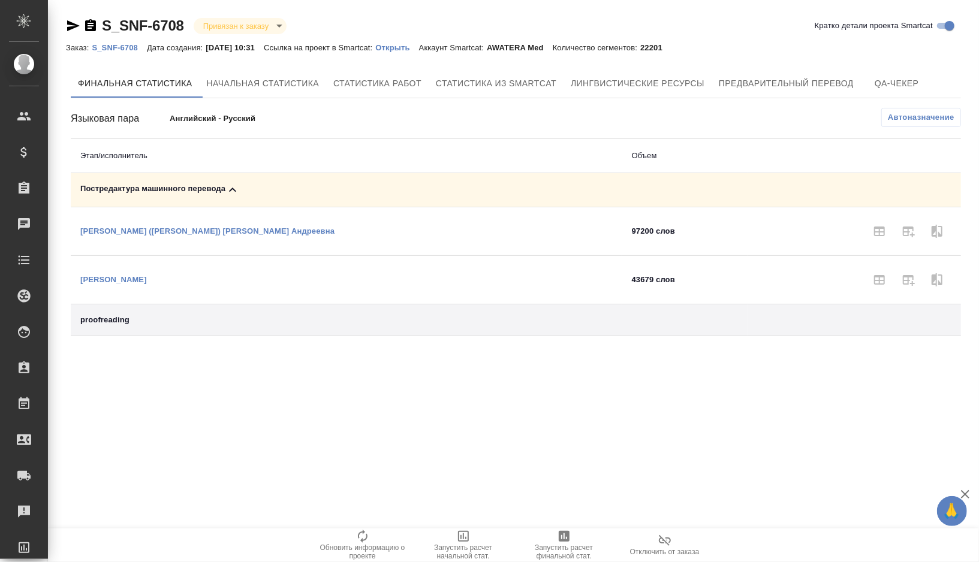
click at [563, 532] on icon "button" at bounding box center [564, 536] width 11 height 11
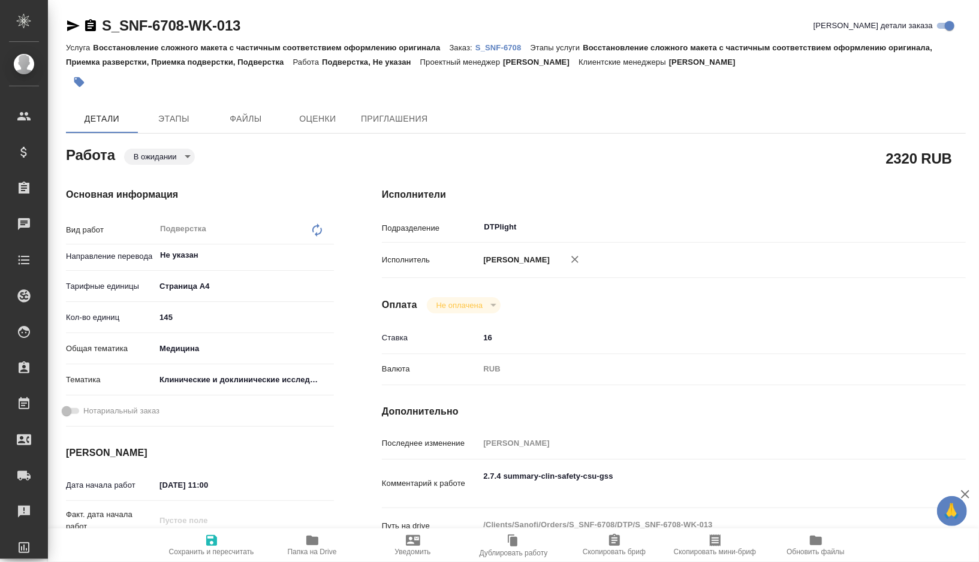
type textarea "x"
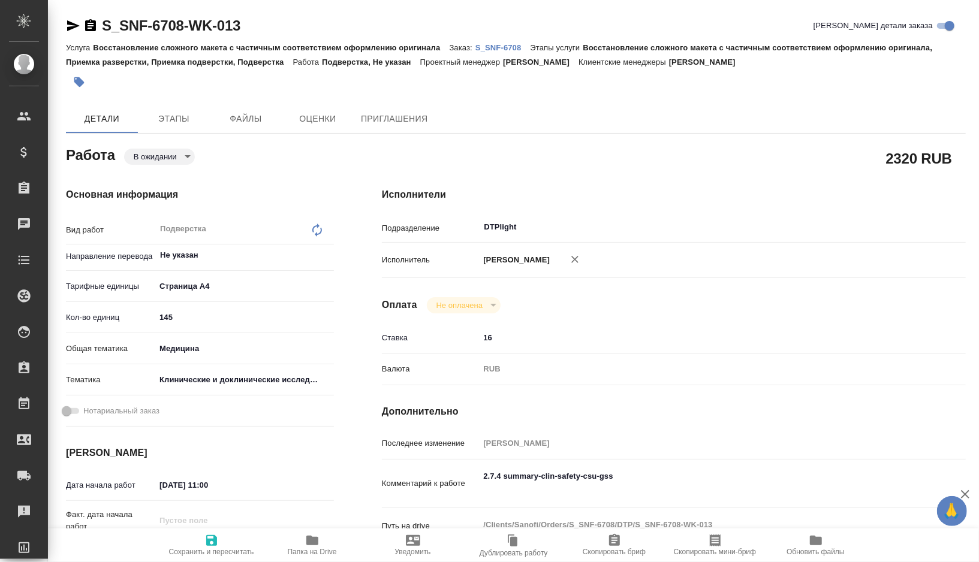
type textarea "x"
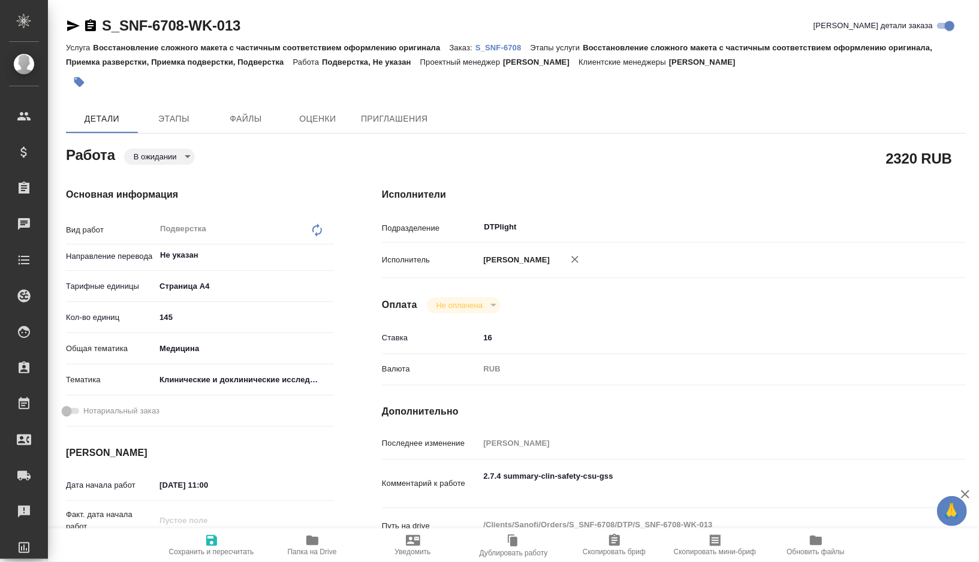
type textarea "x"
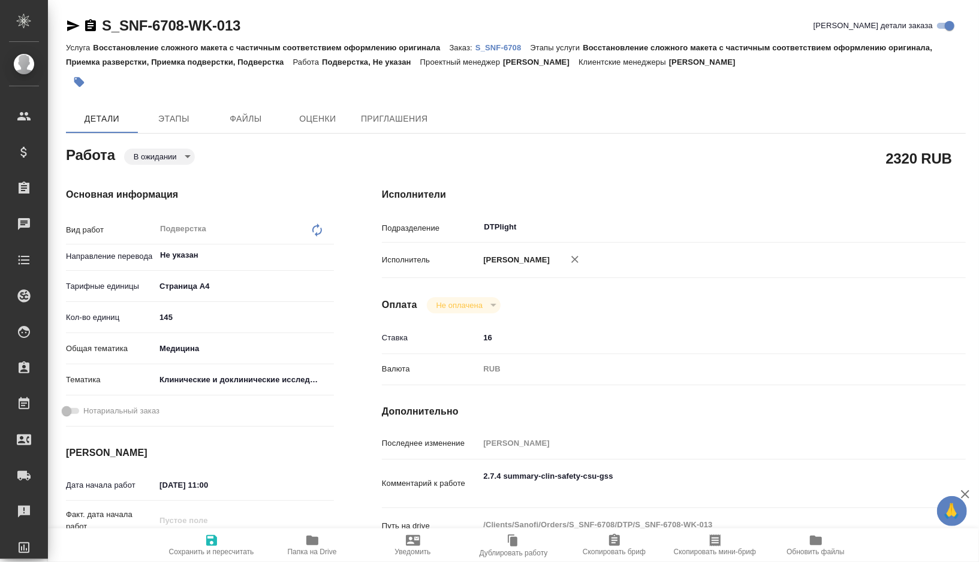
type textarea "x"
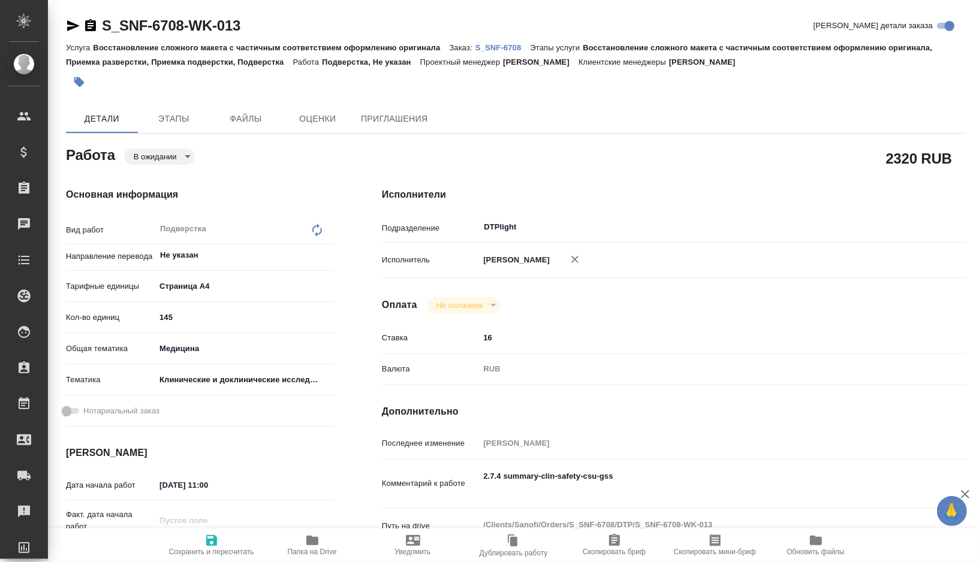
click at [303, 545] on span "Папка на Drive" at bounding box center [312, 544] width 86 height 23
type textarea "x"
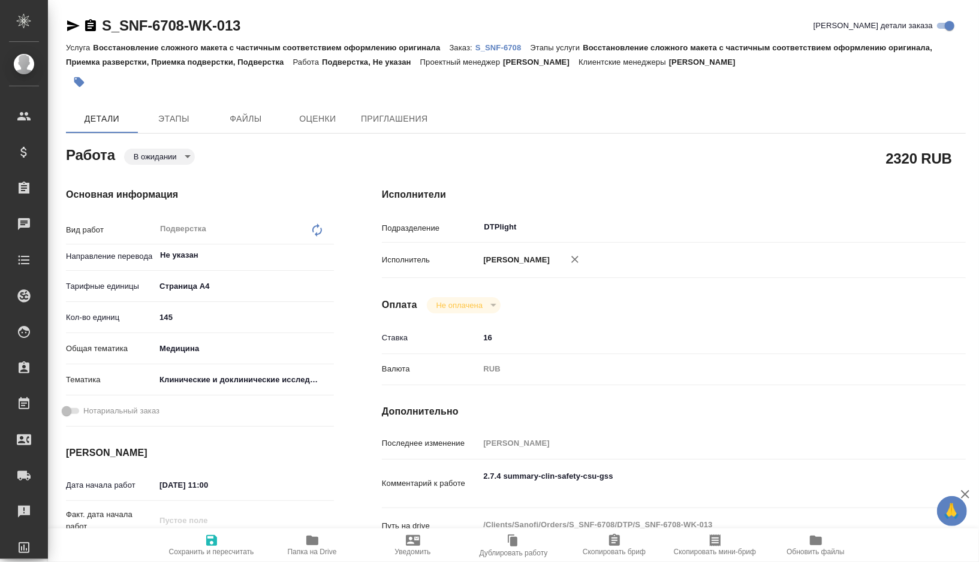
type textarea "x"
click at [173, 154] on body "🙏 .cls-1 fill:#fff; AWATERA [PERSON_NAME] Спецификации Заказы 0 Чаты Todo Проек…" at bounding box center [489, 281] width 979 height 562
click at [167, 122] on button "Готов к работе" at bounding box center [151, 115] width 34 height 13
type textarea "x"
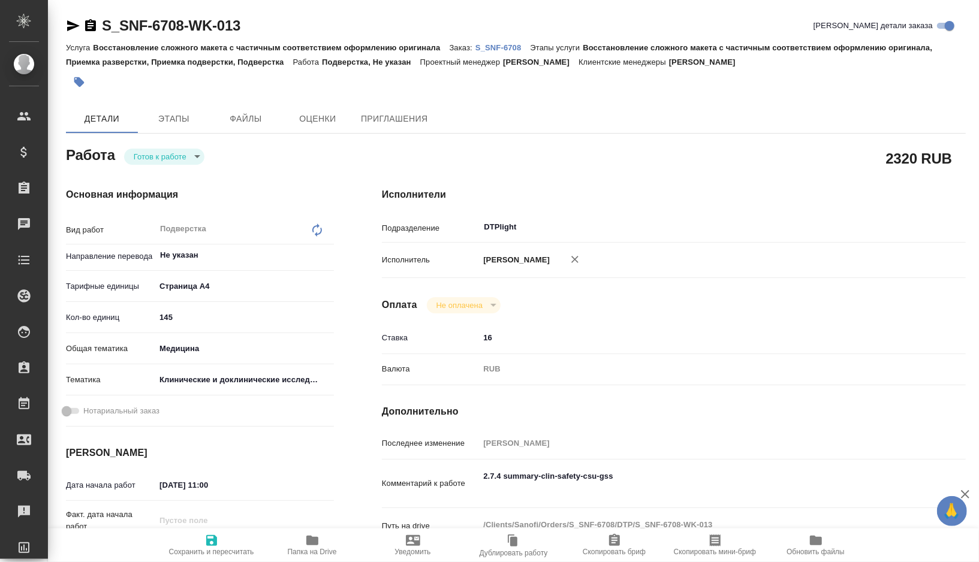
type textarea "x"
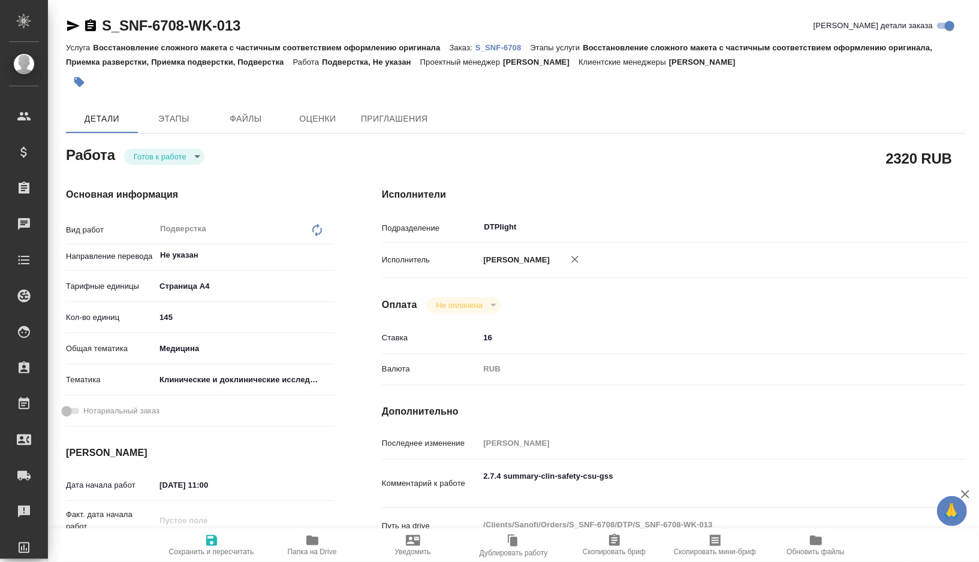
type textarea "x"
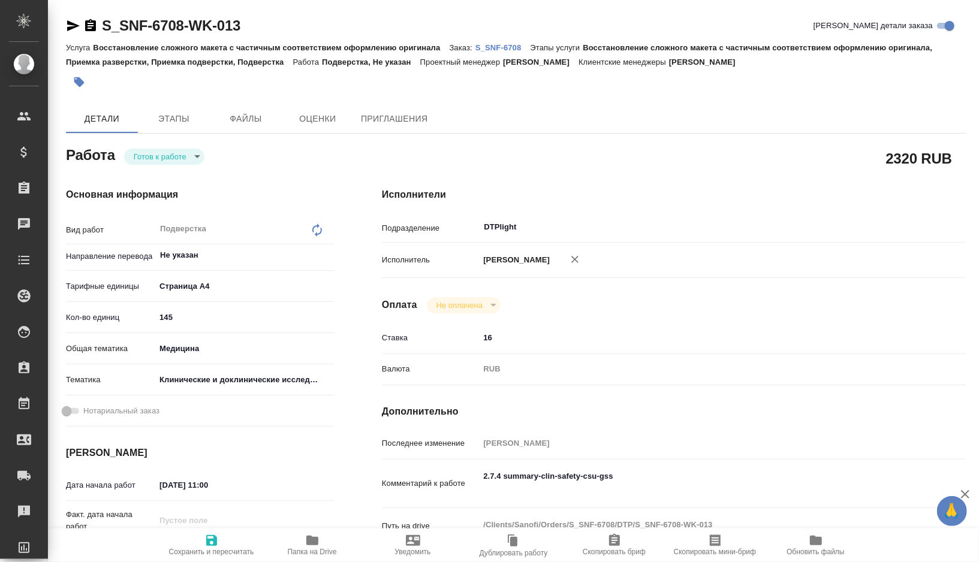
type textarea "x"
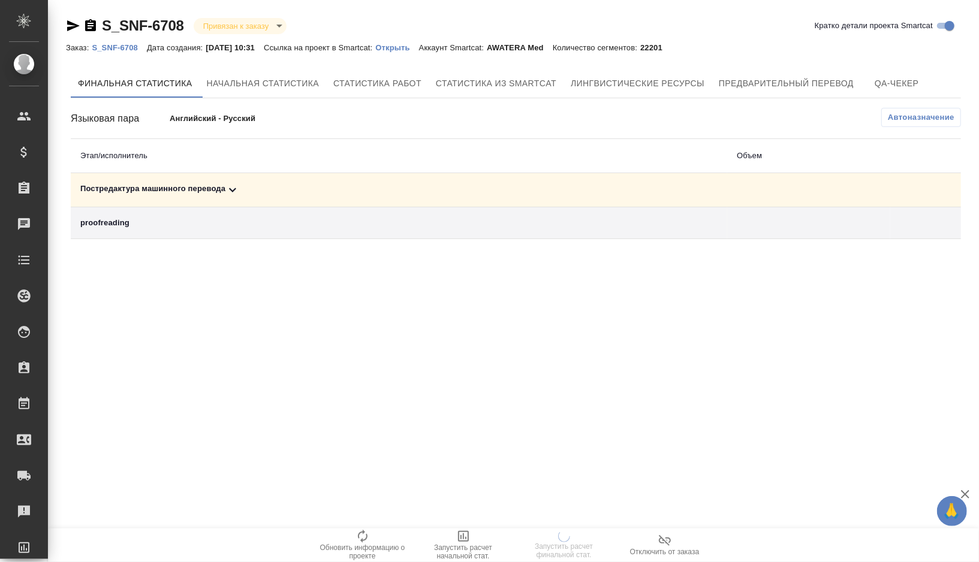
click at [263, 190] on div "Постредактура машинного перевода" at bounding box center [398, 190] width 637 height 14
